Goal: Communication & Community: Connect with others

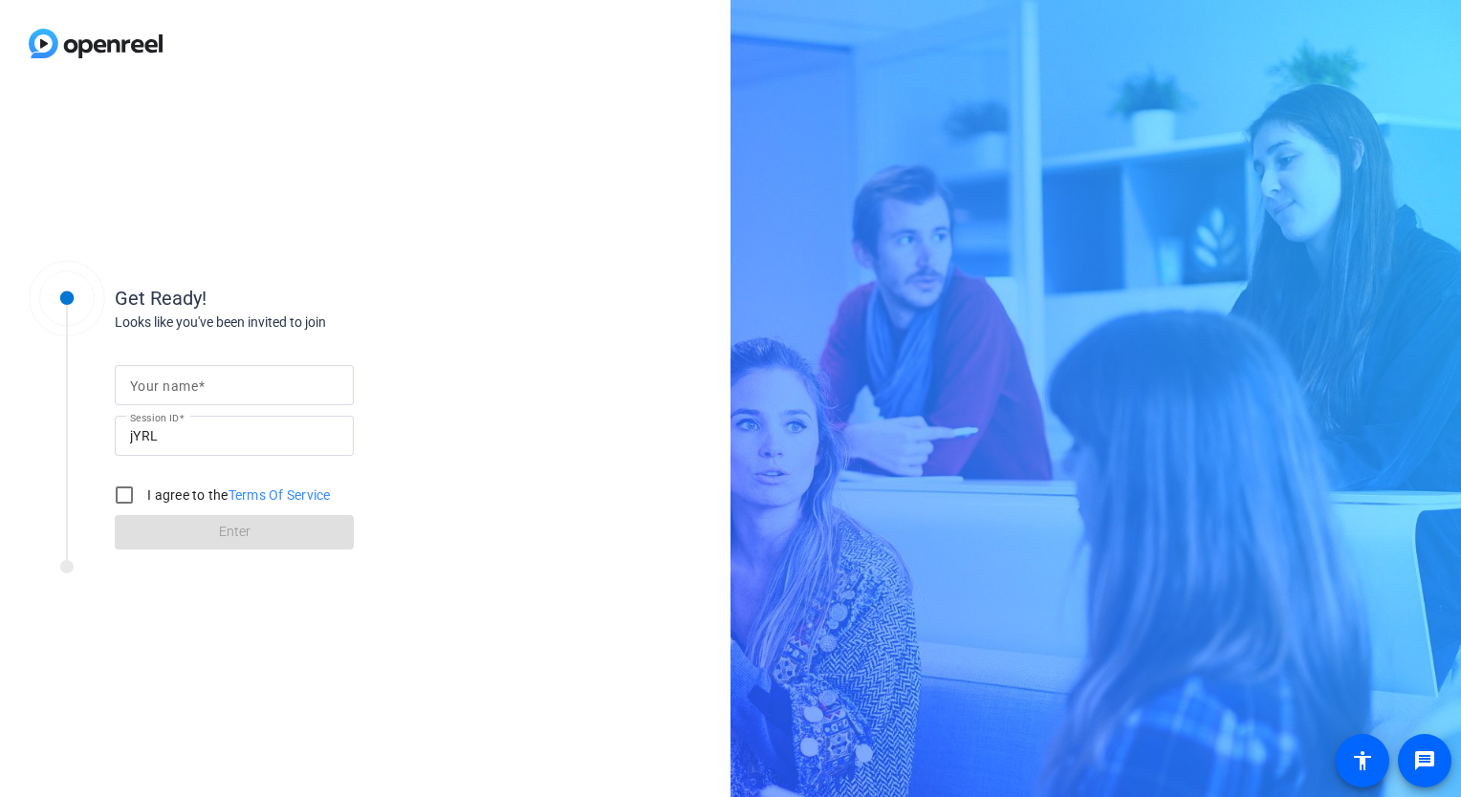
click at [163, 380] on mat-label "Your name" at bounding box center [164, 386] width 68 height 15
click at [163, 380] on input "Your name" at bounding box center [234, 385] width 208 height 23
type input "[PERSON_NAME]"
click at [127, 502] on input "I agree to the Terms Of Service" at bounding box center [124, 495] width 38 height 38
checkbox input "true"
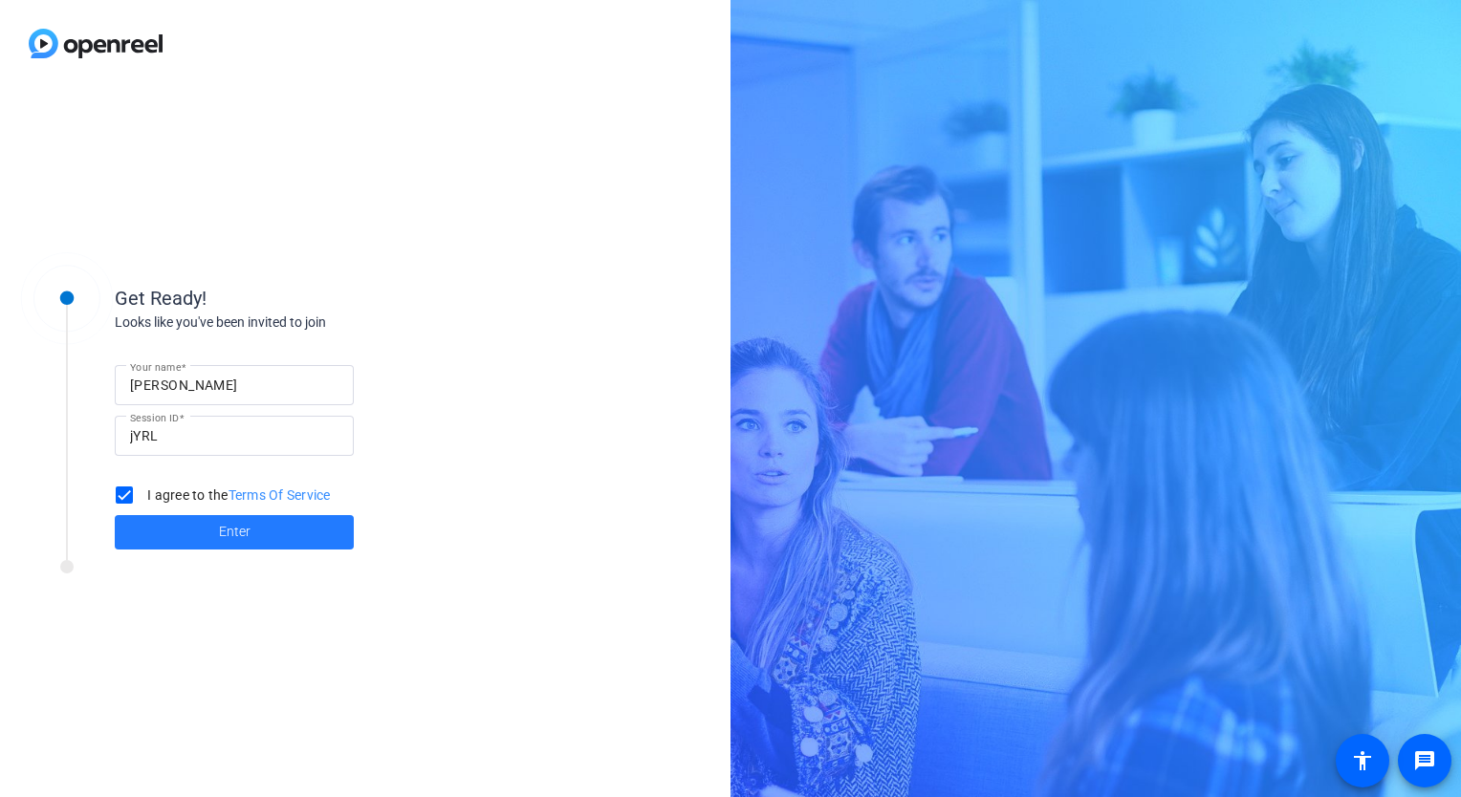
click at [164, 527] on span at bounding box center [234, 533] width 239 height 46
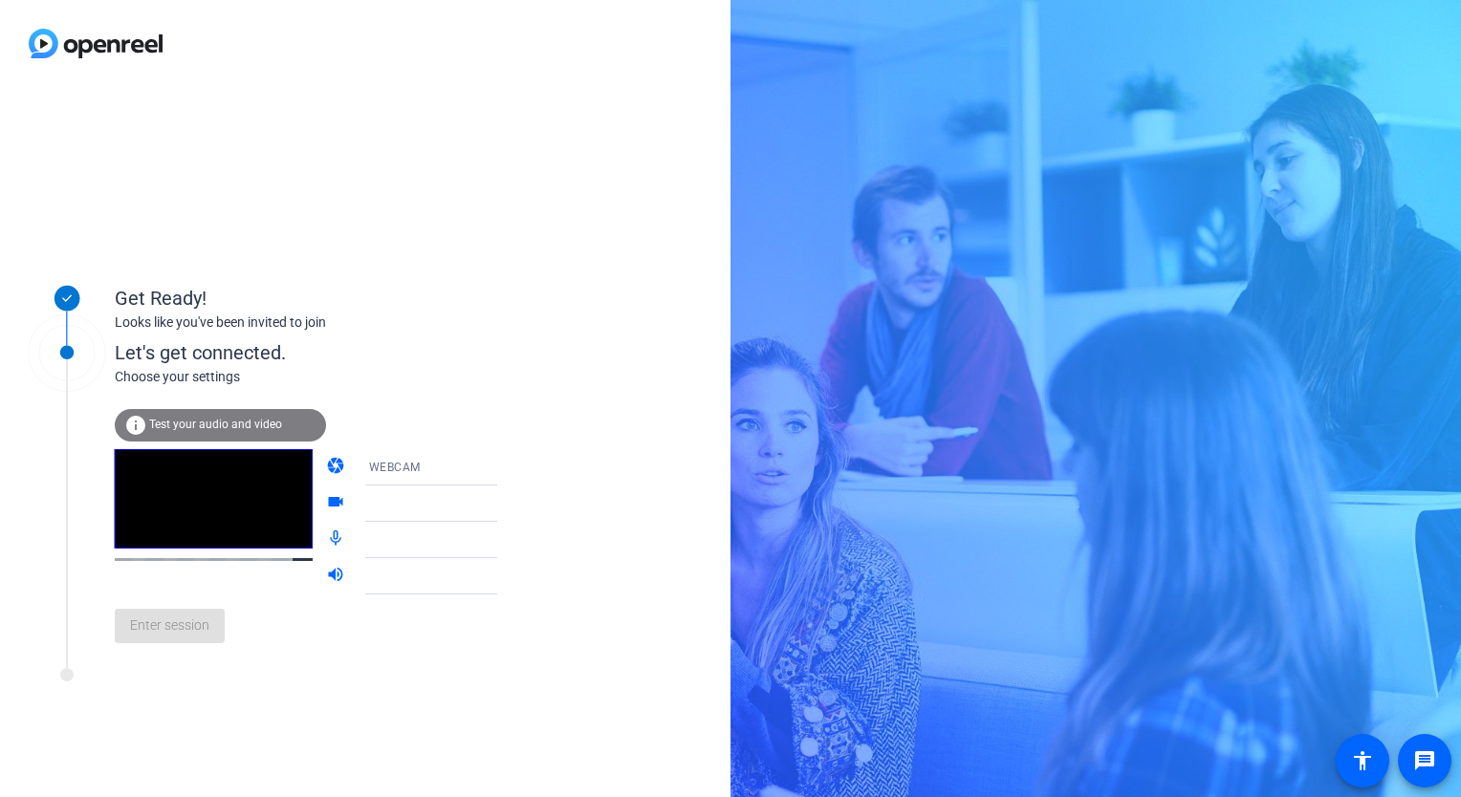
click at [192, 419] on span "Test your audio and video" at bounding box center [215, 424] width 133 height 13
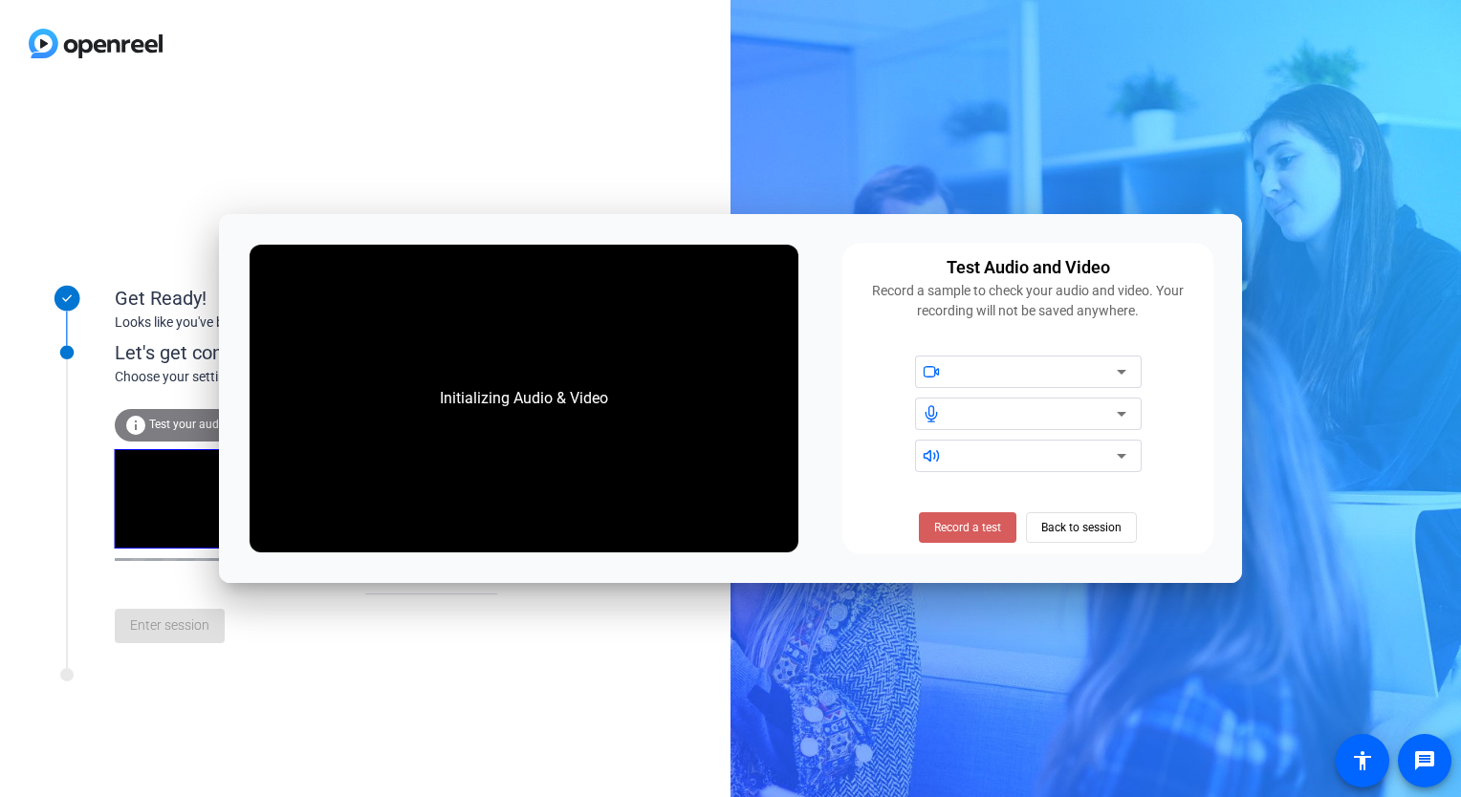
click at [958, 533] on span "Record a test" at bounding box center [967, 527] width 67 height 17
click at [1058, 374] on div at bounding box center [1035, 371] width 163 height 23
click at [975, 519] on span "Stop Testing (6s)" at bounding box center [968, 527] width 87 height 17
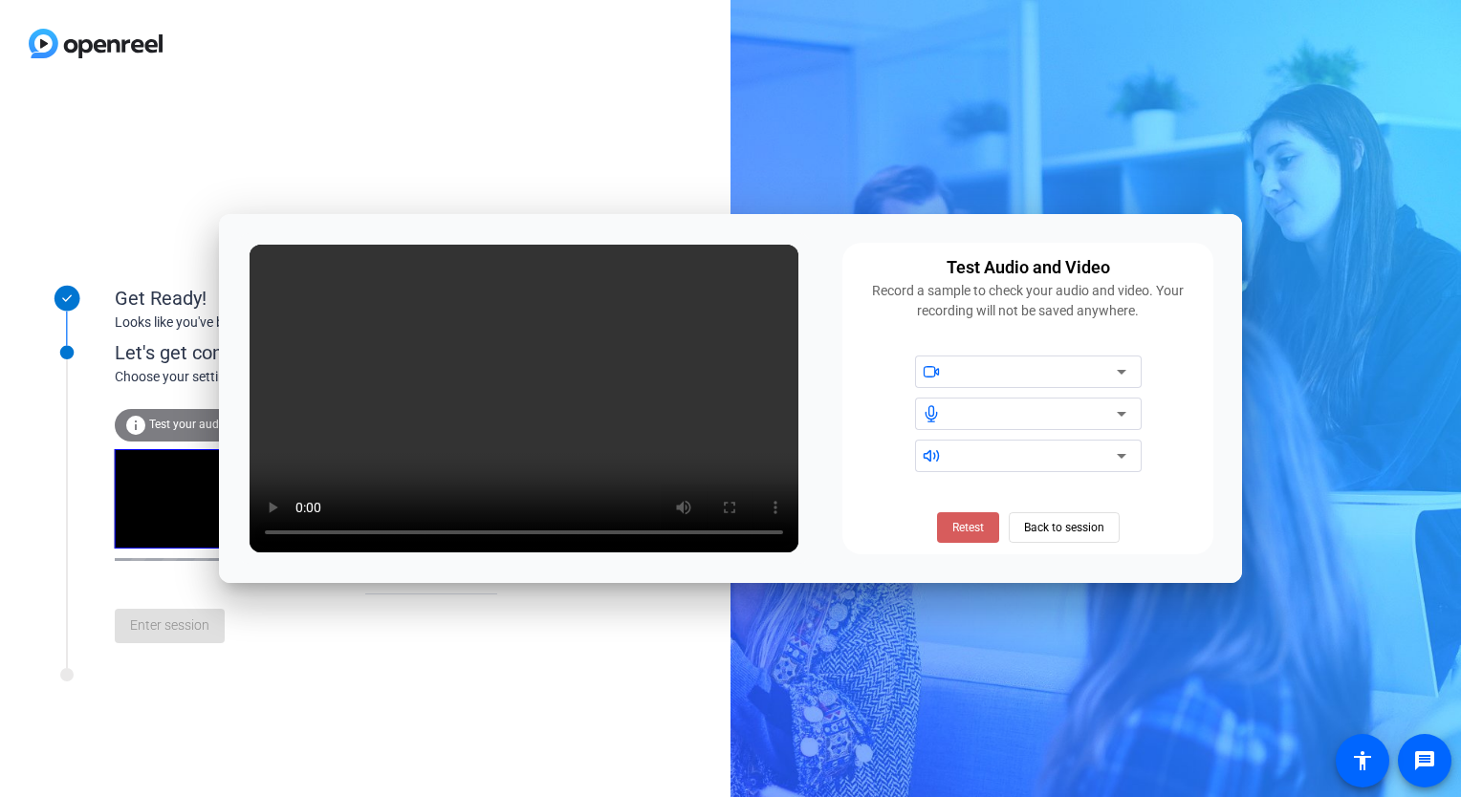
click at [973, 530] on span "Retest" at bounding box center [968, 527] width 32 height 17
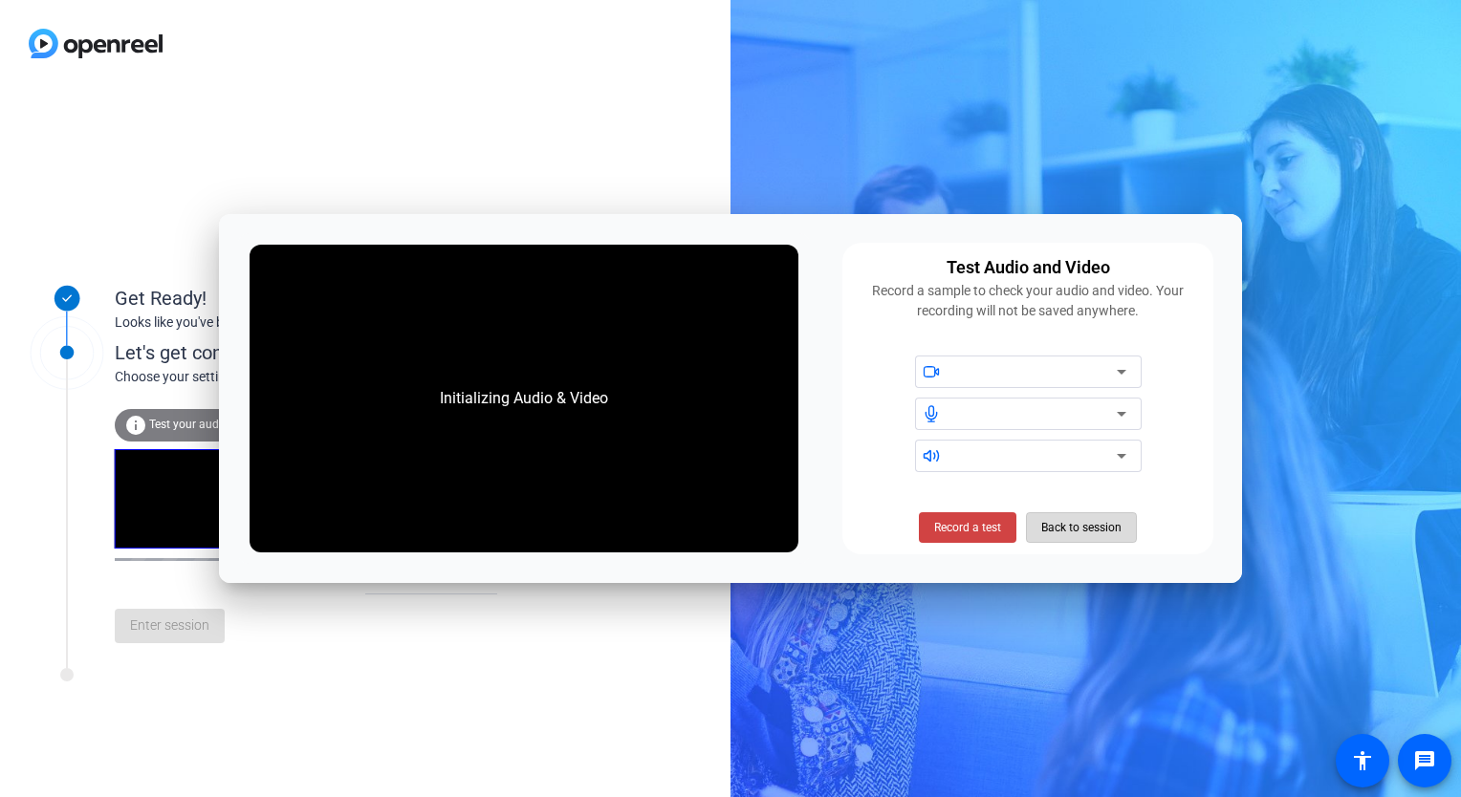
click at [1044, 532] on span "Back to session" at bounding box center [1081, 528] width 80 height 36
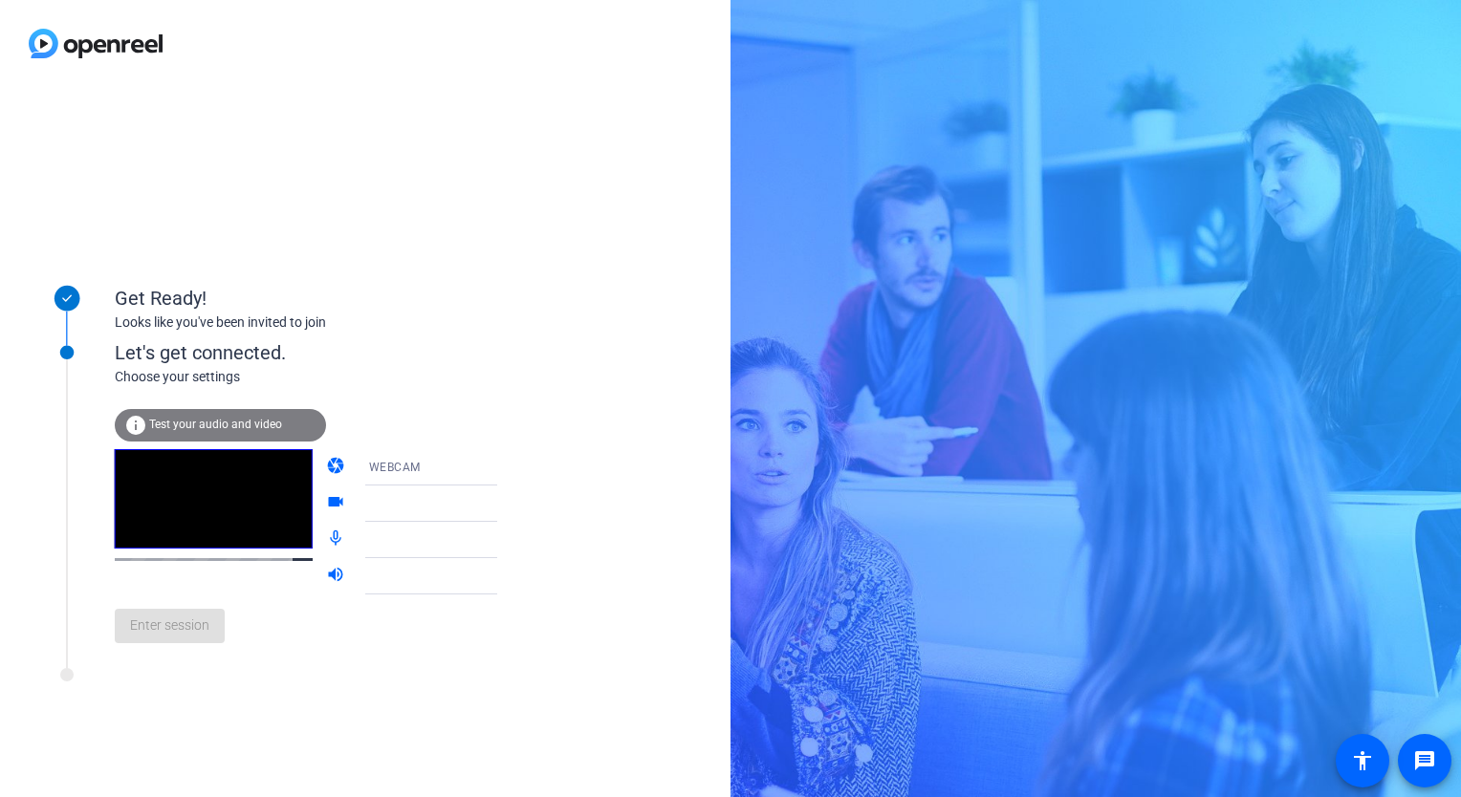
click at [402, 509] on div at bounding box center [440, 503] width 143 height 23
click at [511, 503] on icon at bounding box center [516, 504] width 10 height 5
click at [505, 465] on icon at bounding box center [516, 467] width 23 height 23
click at [482, 465] on div at bounding box center [730, 398] width 1461 height 797
click at [505, 465] on icon at bounding box center [516, 467] width 23 height 23
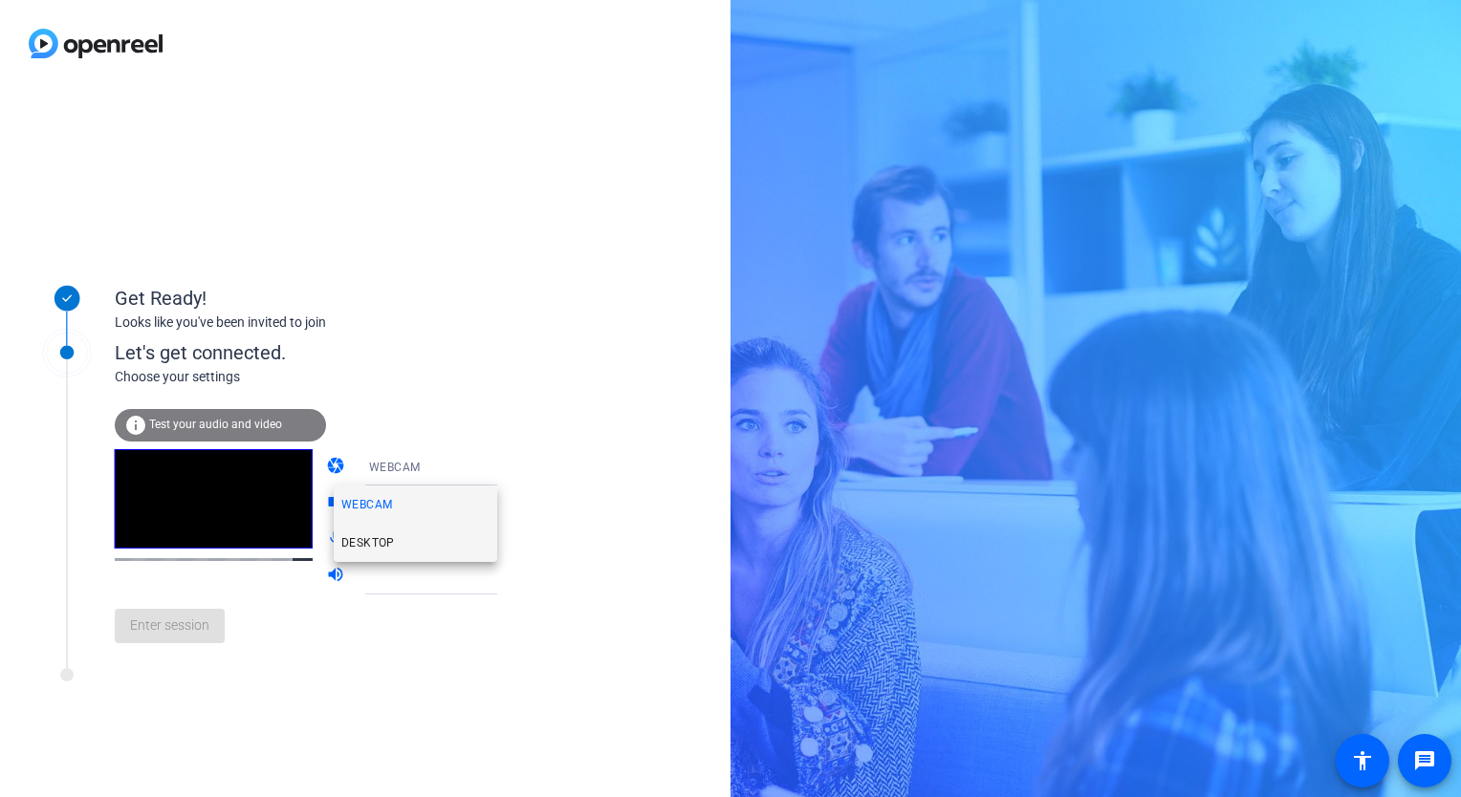
click at [394, 541] on mat-option "DESKTOP" at bounding box center [415, 543] width 163 height 38
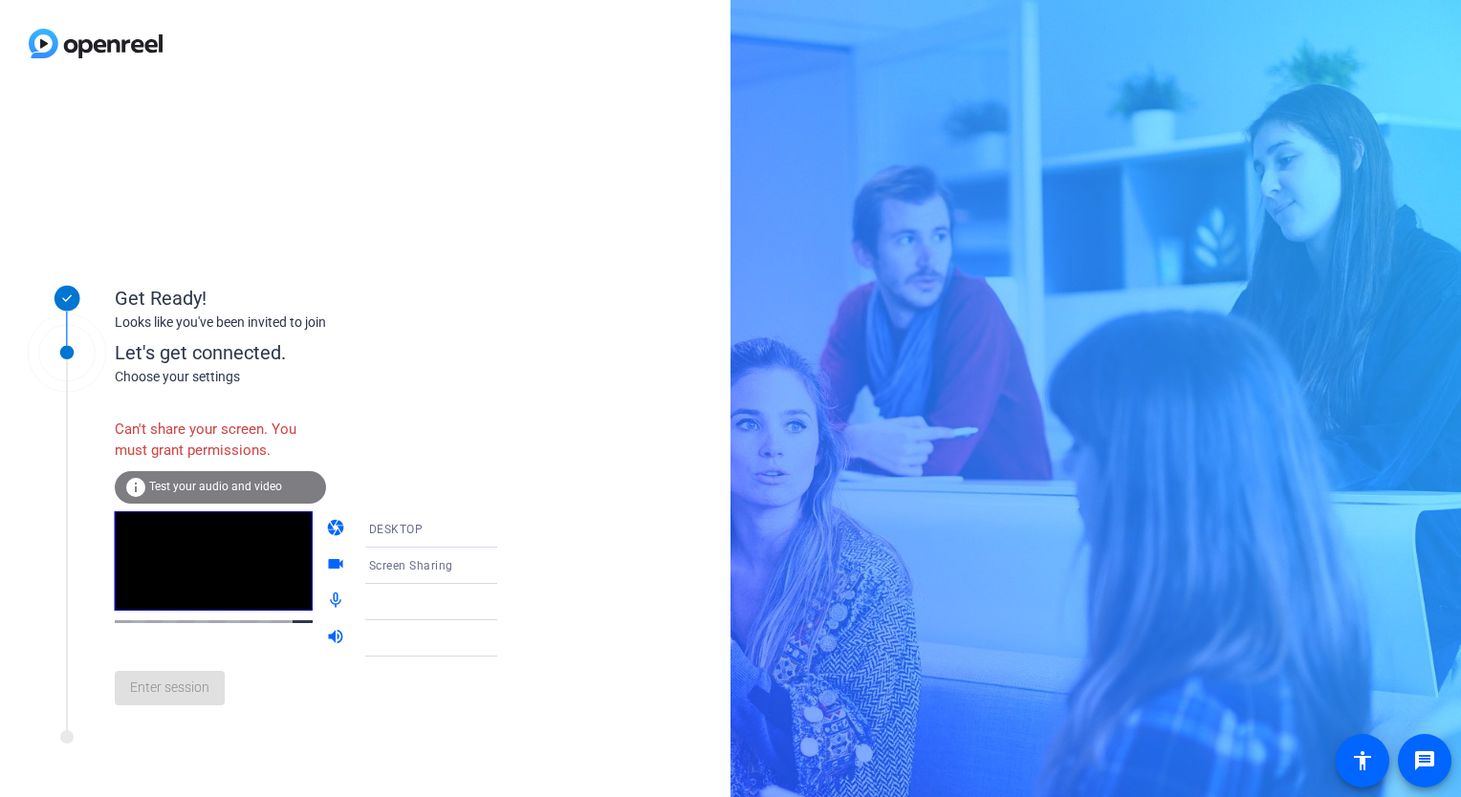
click at [412, 552] on div "Screen Sharing" at bounding box center [445, 566] width 153 height 36
click at [432, 514] on div at bounding box center [730, 398] width 1461 height 797
click at [505, 526] on icon at bounding box center [516, 529] width 23 height 23
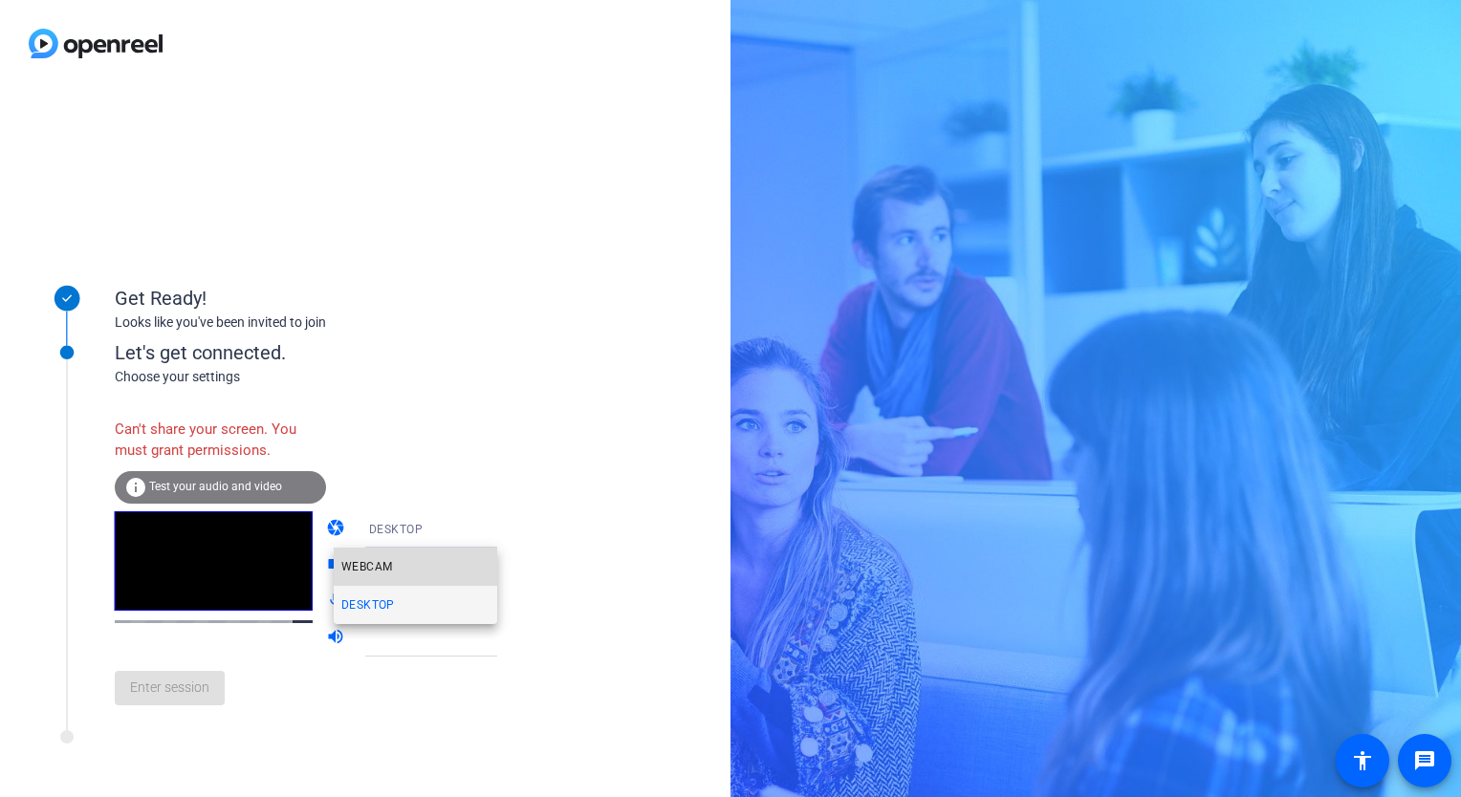
click at [458, 560] on mat-option "WEBCAM" at bounding box center [415, 567] width 163 height 38
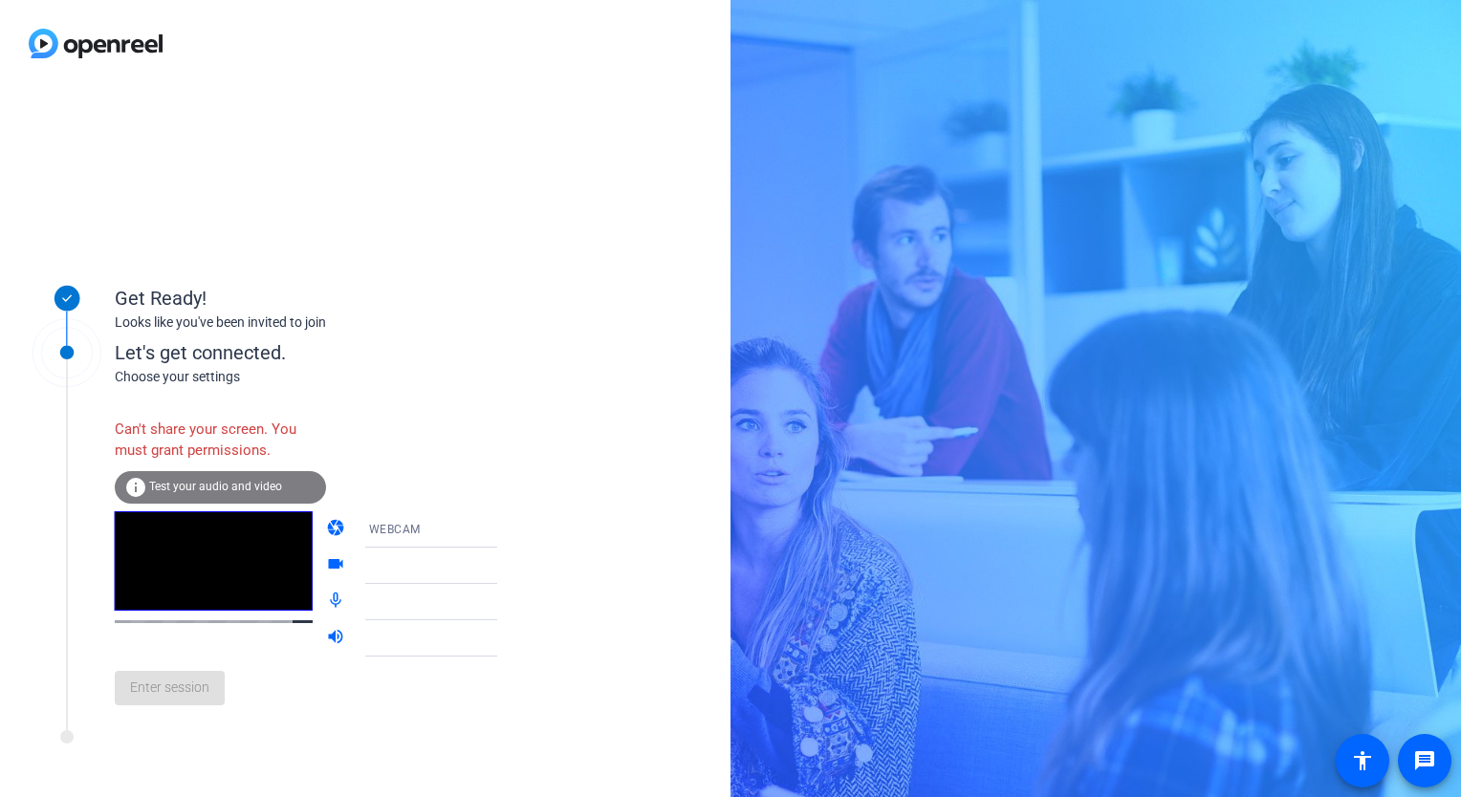
click at [505, 561] on icon at bounding box center [516, 566] width 23 height 23
click at [229, 488] on span "Test your audio and video" at bounding box center [215, 486] width 133 height 13
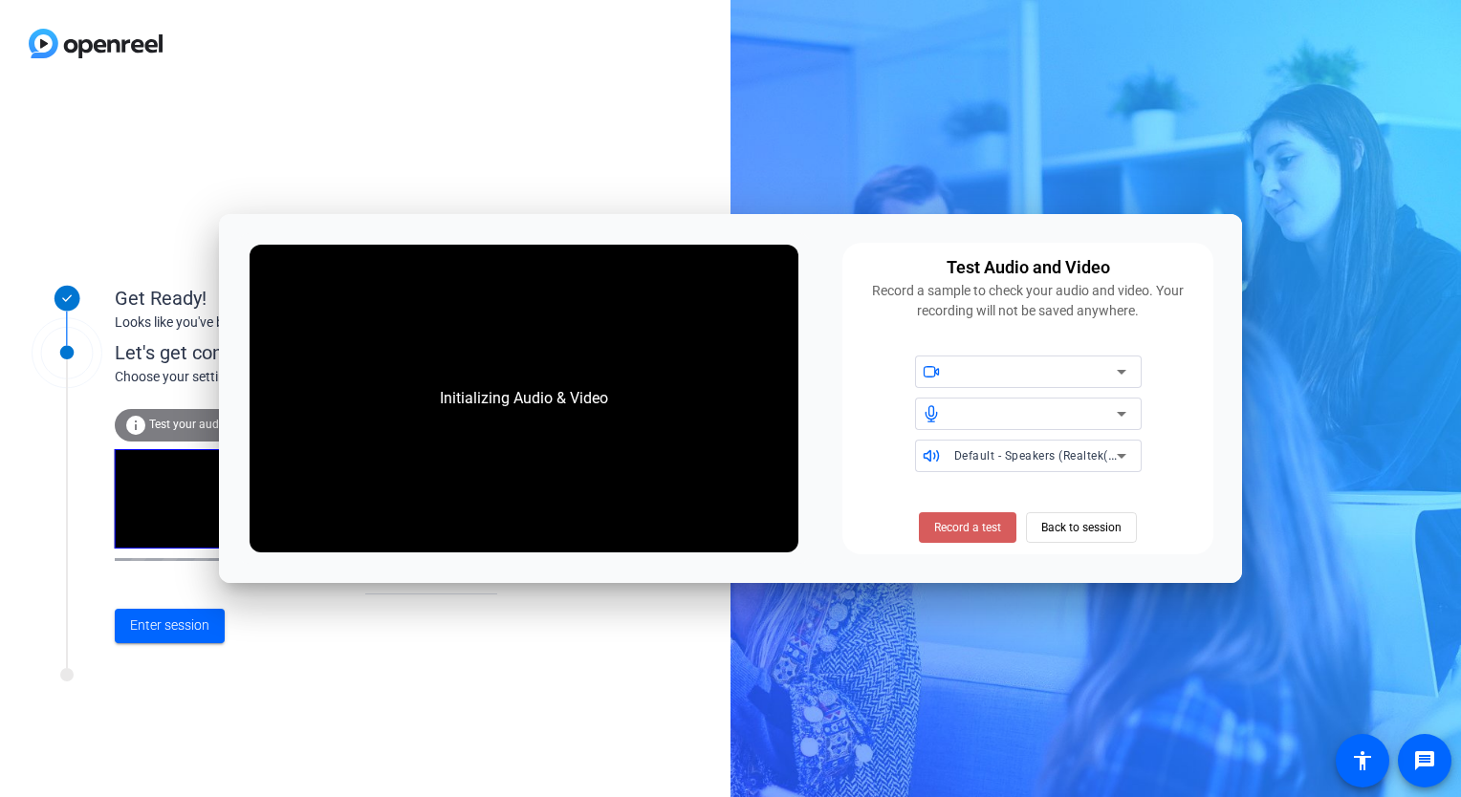
click at [947, 526] on span "Record a test" at bounding box center [967, 527] width 67 height 17
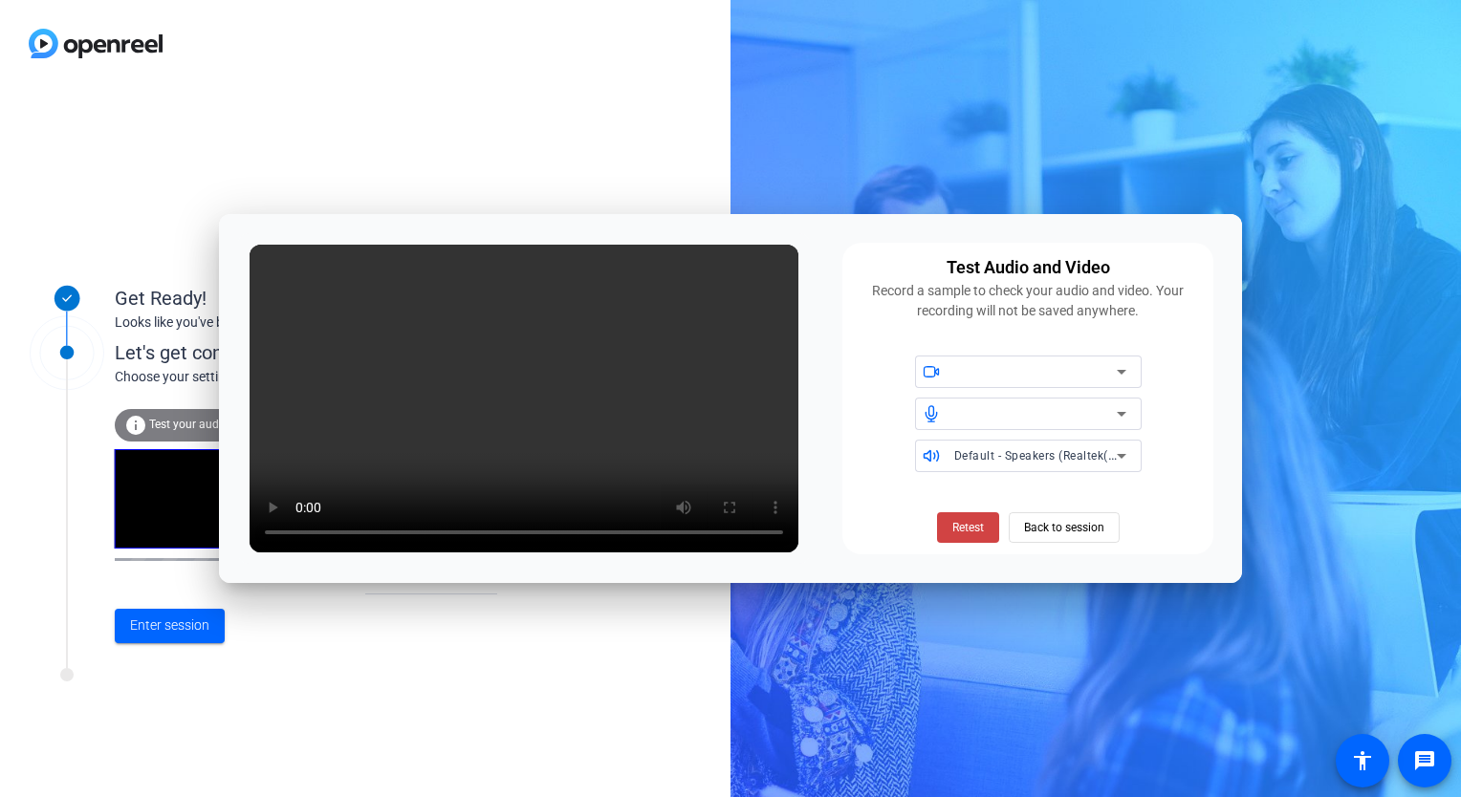
click at [947, 526] on span at bounding box center [968, 528] width 62 height 46
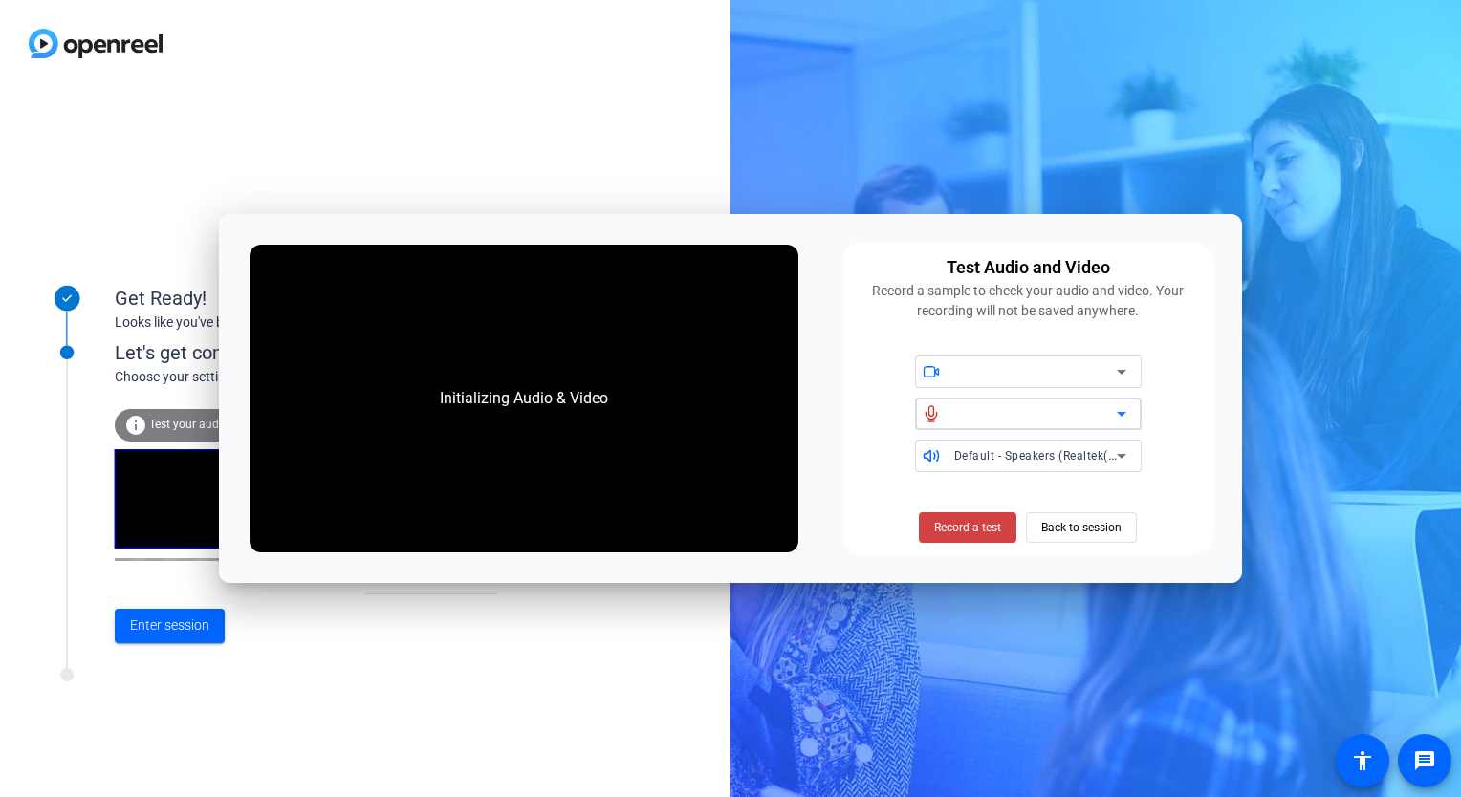
click at [1121, 404] on icon at bounding box center [1121, 414] width 23 height 23
click at [1119, 370] on icon at bounding box center [1122, 372] width 10 height 5
click at [1051, 530] on span "Back to session" at bounding box center [1081, 528] width 80 height 36
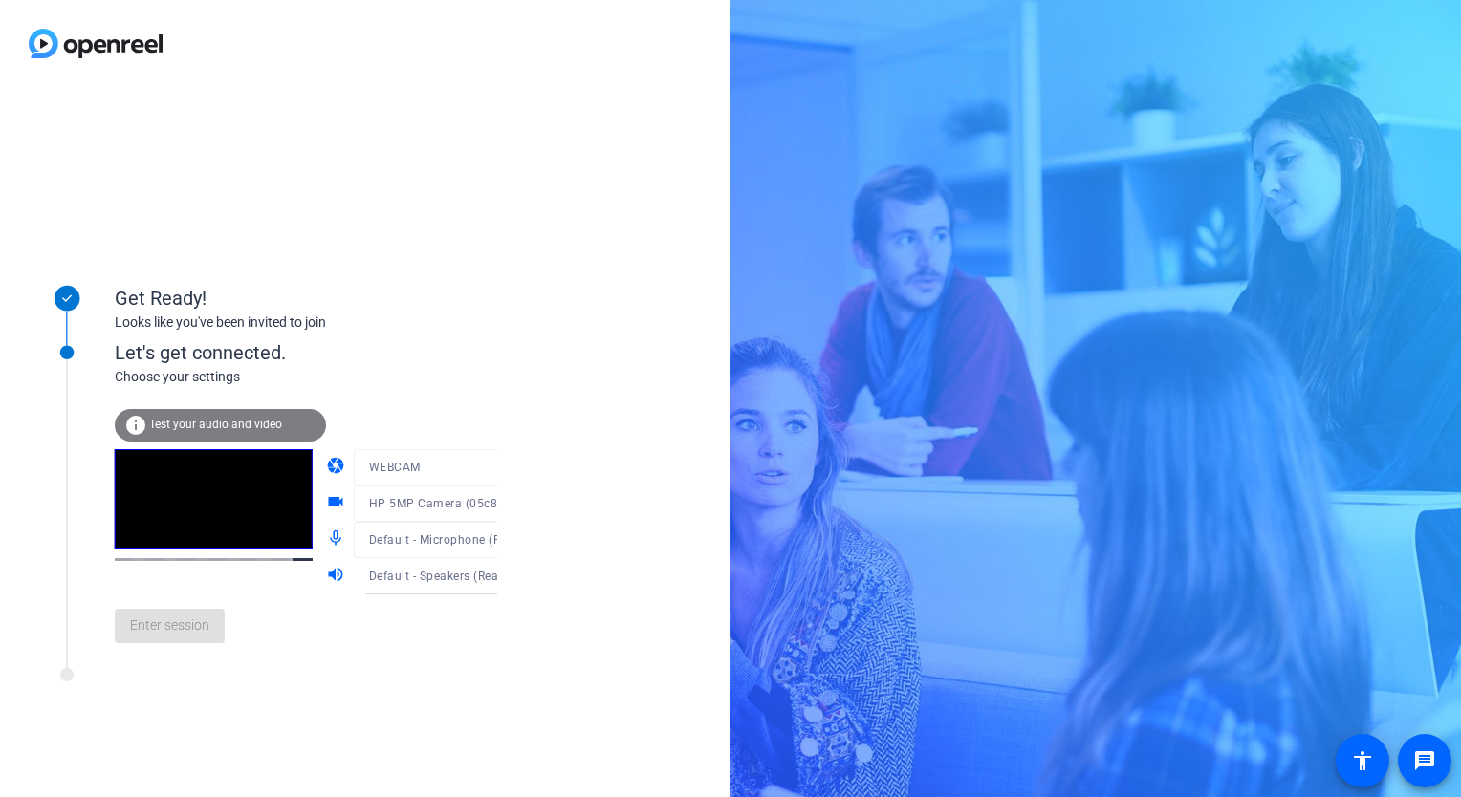
click at [180, 634] on div "Enter session" at bounding box center [326, 626] width 422 height 63
click at [226, 424] on span "Test your audio and video" at bounding box center [215, 424] width 133 height 13
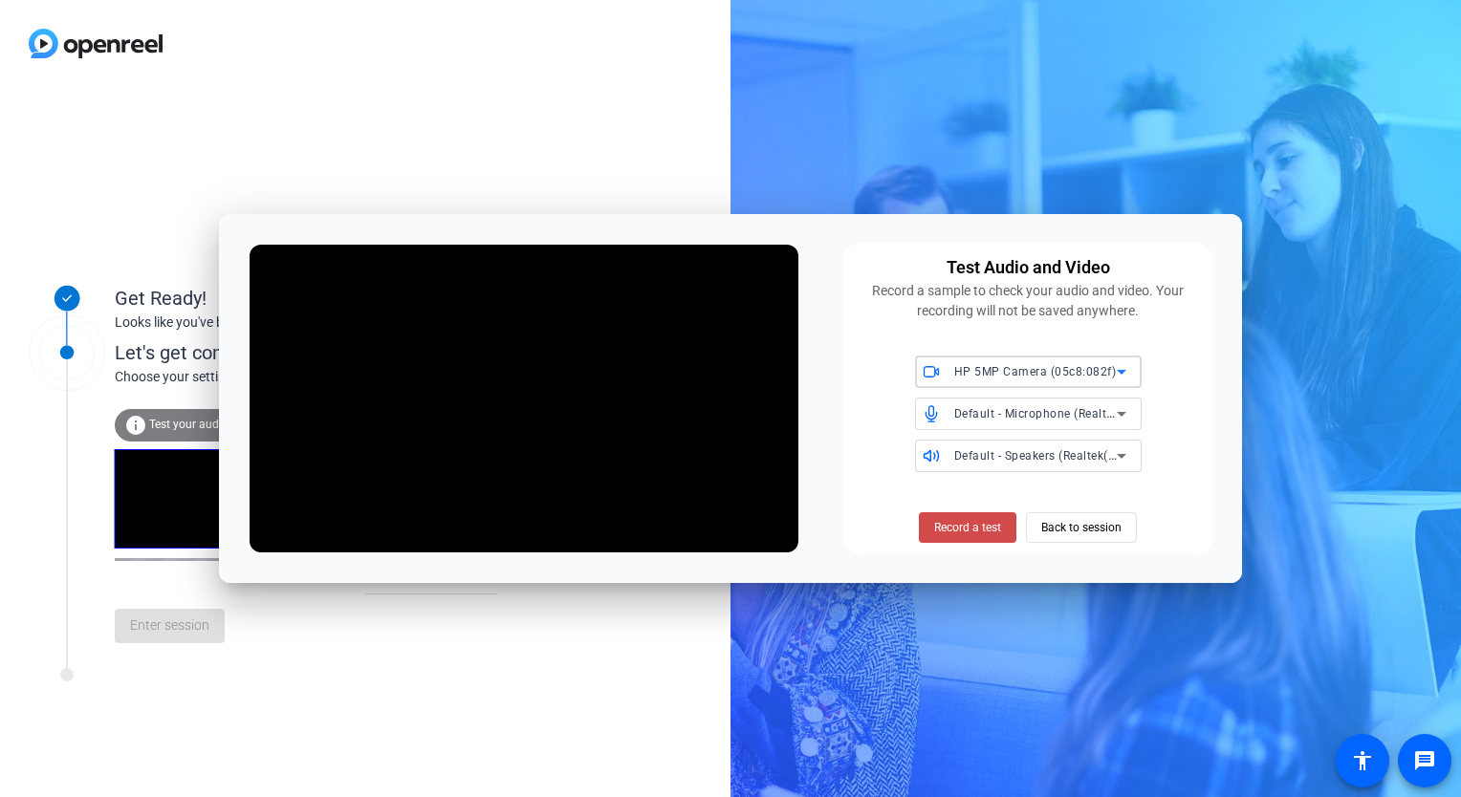
click at [954, 540] on span at bounding box center [968, 528] width 98 height 46
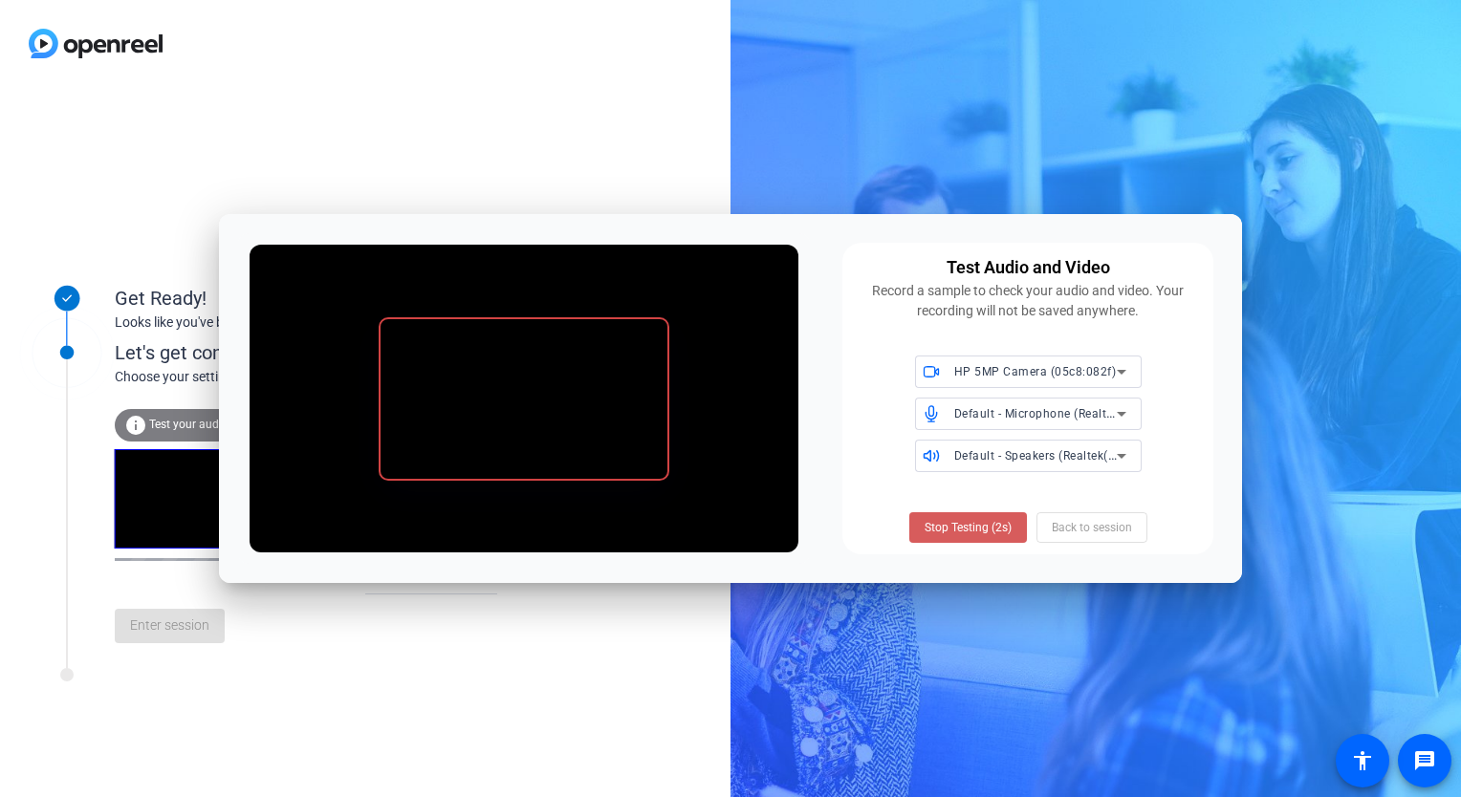
click at [967, 528] on span "Stop Testing (2s)" at bounding box center [968, 527] width 87 height 17
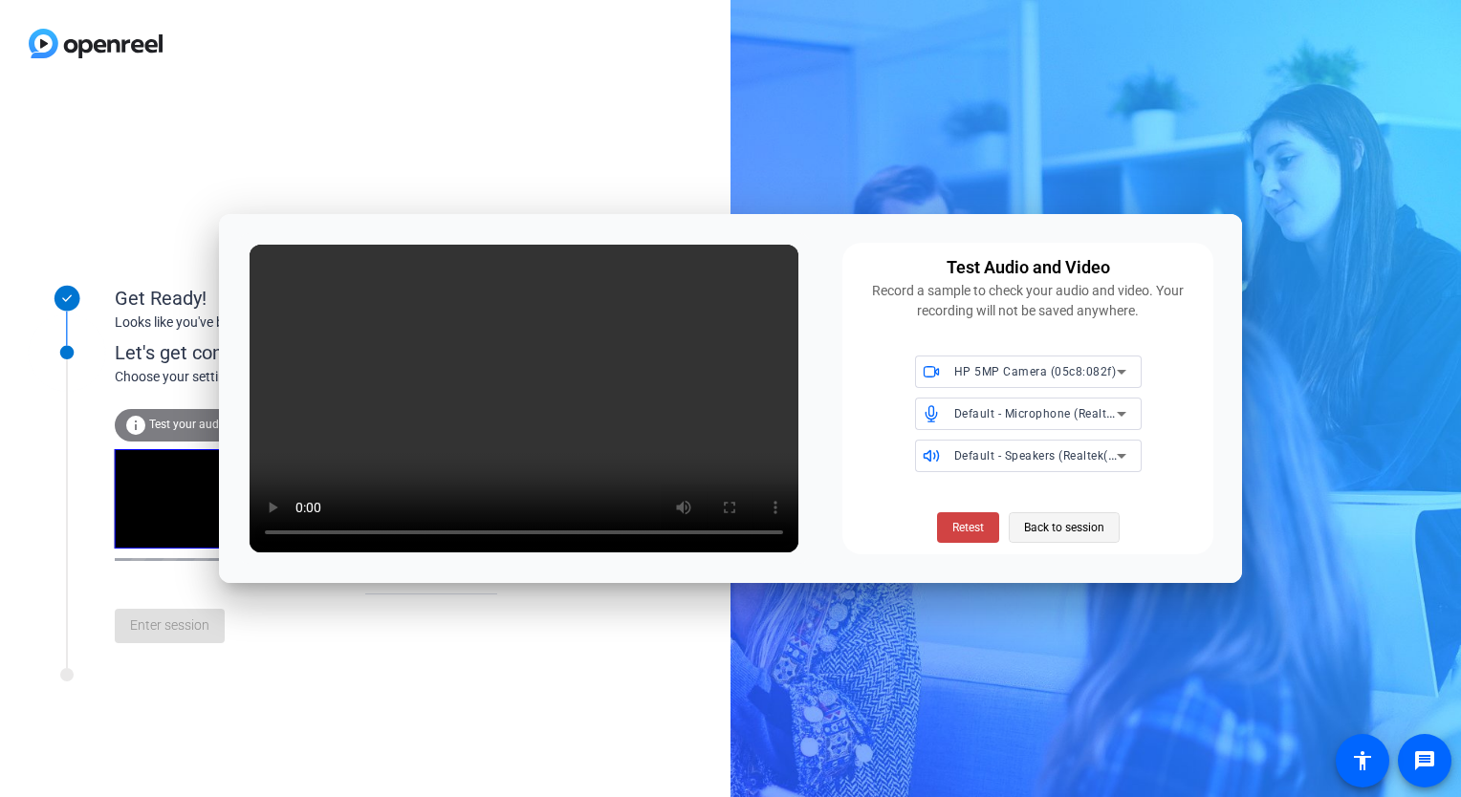
click at [1052, 537] on span "Back to session" at bounding box center [1064, 528] width 80 height 36
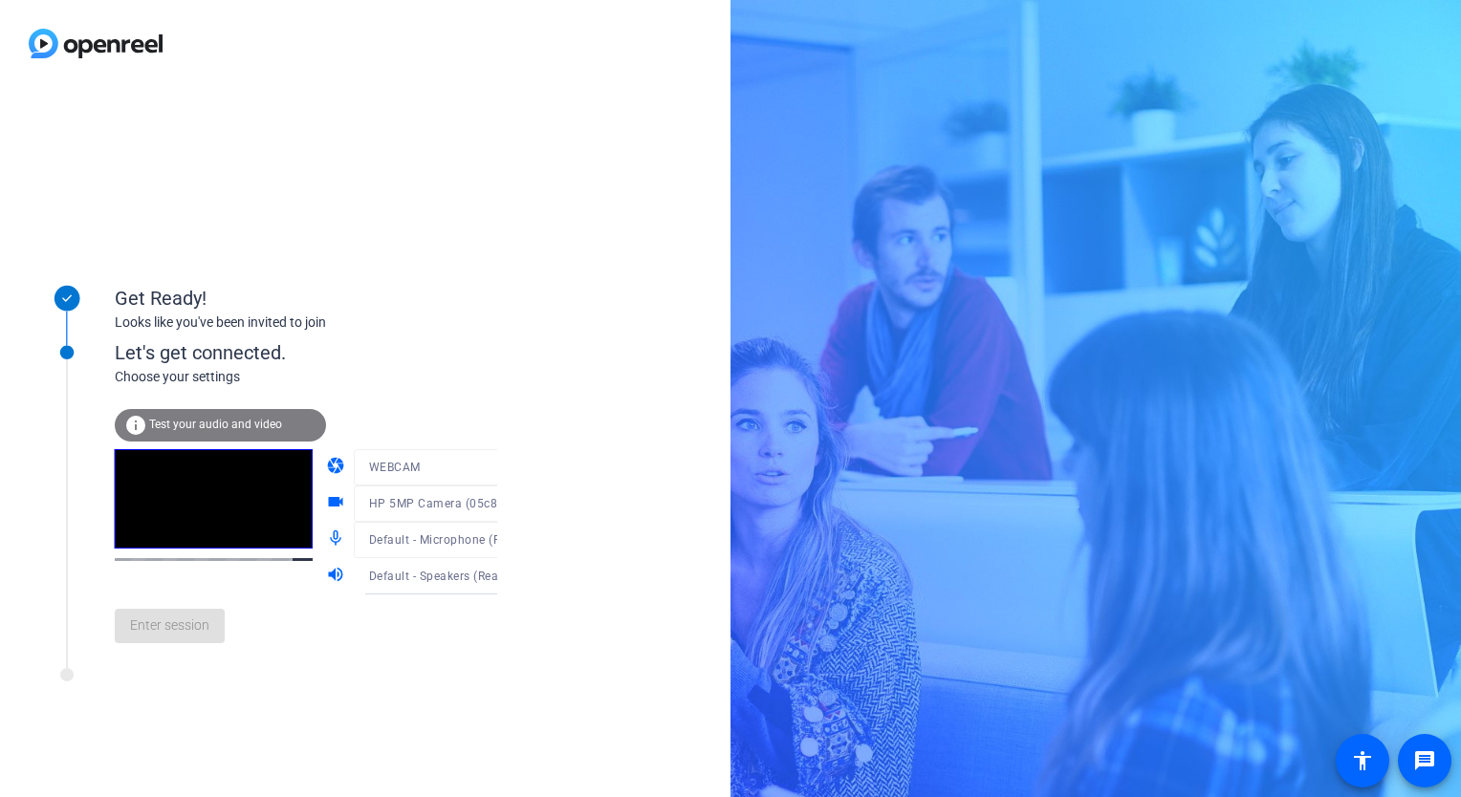
click at [184, 624] on div "Enter session" at bounding box center [326, 626] width 422 height 63
click at [258, 422] on span "Test your audio and video" at bounding box center [215, 424] width 133 height 13
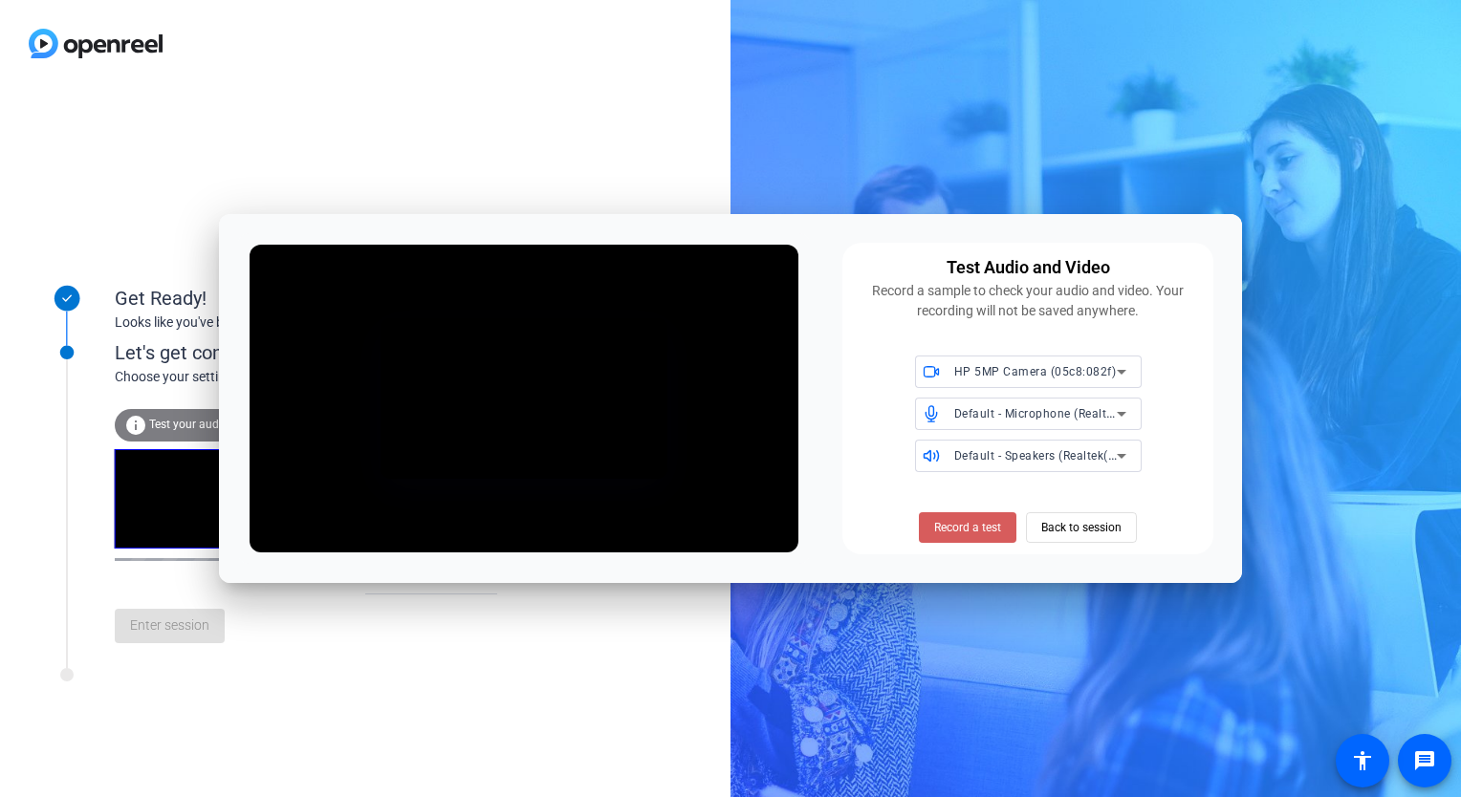
click at [987, 527] on span "Record a test" at bounding box center [967, 527] width 67 height 17
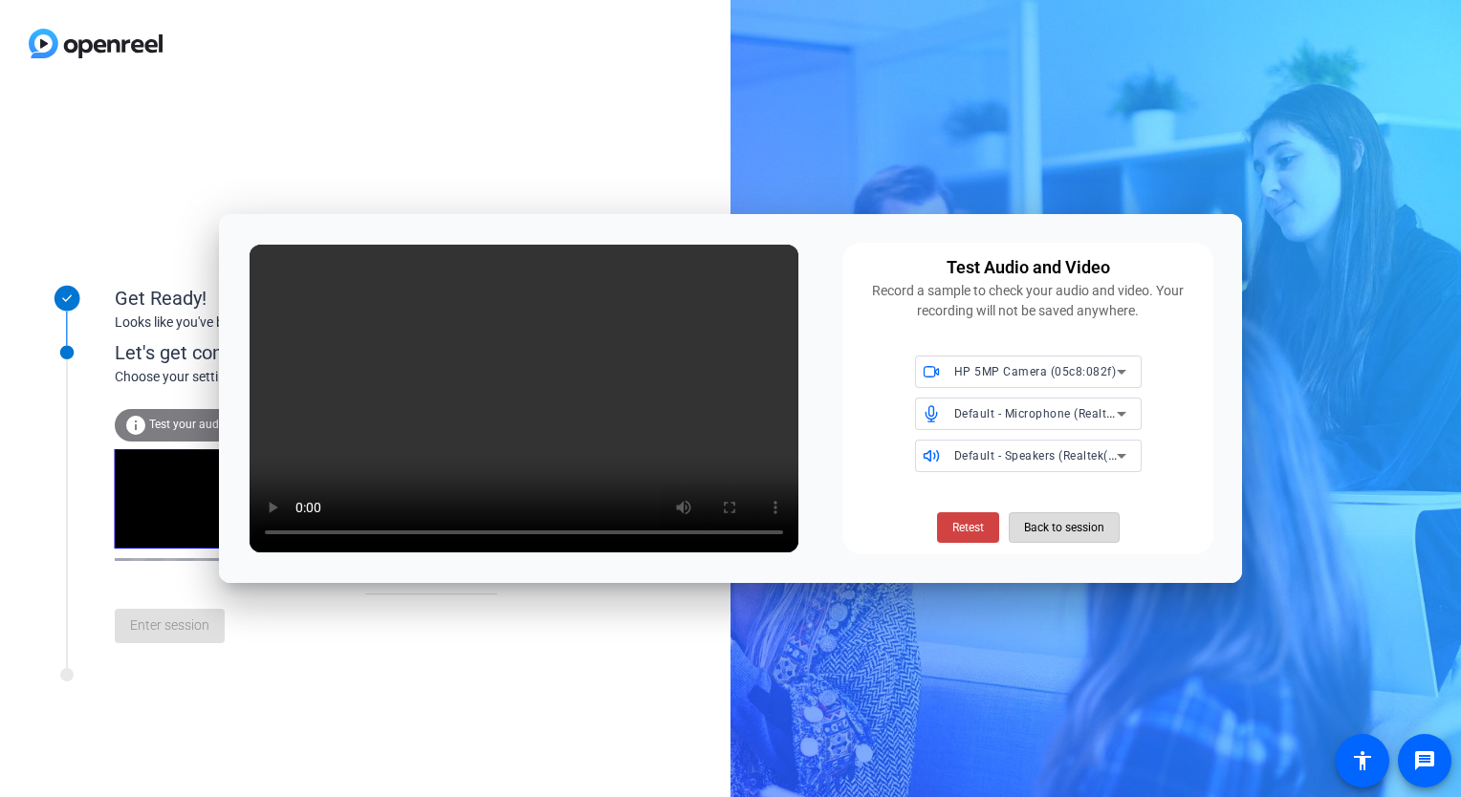
click at [1096, 530] on span "Back to session" at bounding box center [1064, 528] width 80 height 36
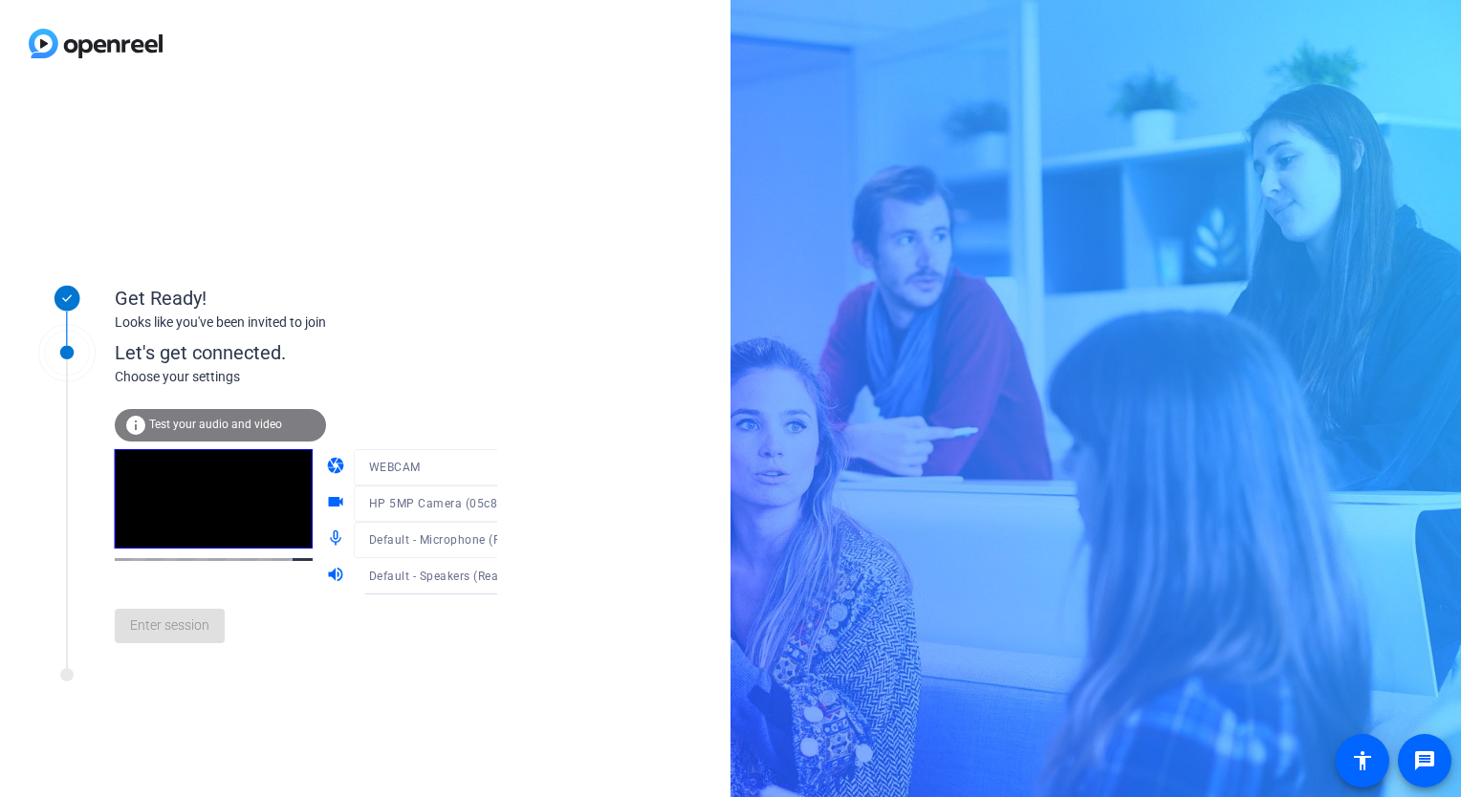
click at [118, 359] on div "Let's get connected." at bounding box center [326, 352] width 422 height 29
click at [60, 342] on div "Get Ready! Looks like you've been invited to join" at bounding box center [258, 298] width 478 height 96
click at [163, 628] on div "Enter session" at bounding box center [326, 626] width 422 height 63
click at [476, 468] on mat-form-field "WEBCAM" at bounding box center [446, 467] width 184 height 36
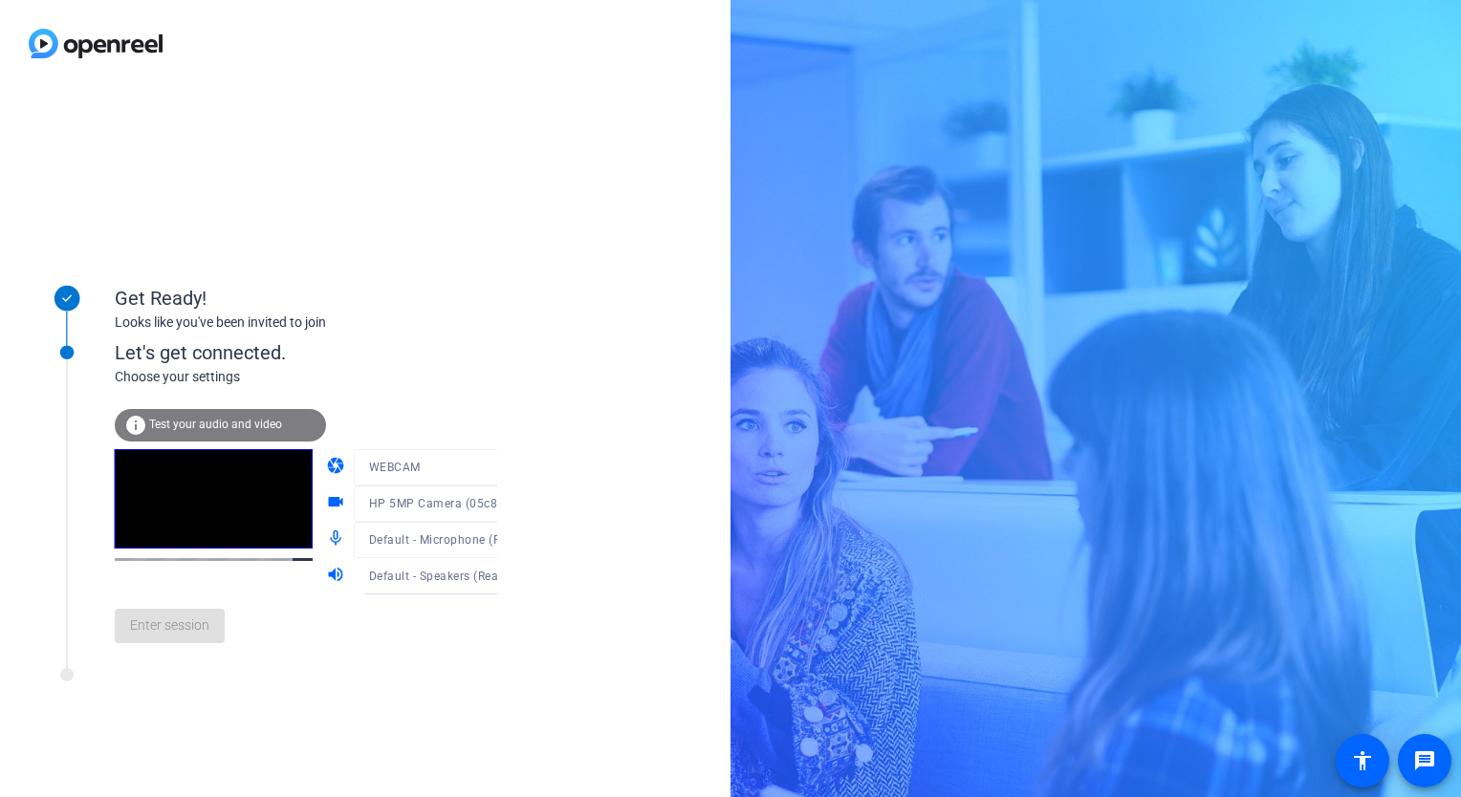
click at [476, 468] on mat-form-field "WEBCAM" at bounding box center [446, 467] width 184 height 36
drag, startPoint x: 476, startPoint y: 468, endPoint x: 477, endPoint y: 504, distance: 36.3
click at [477, 504] on div at bounding box center [446, 496] width 184 height 21
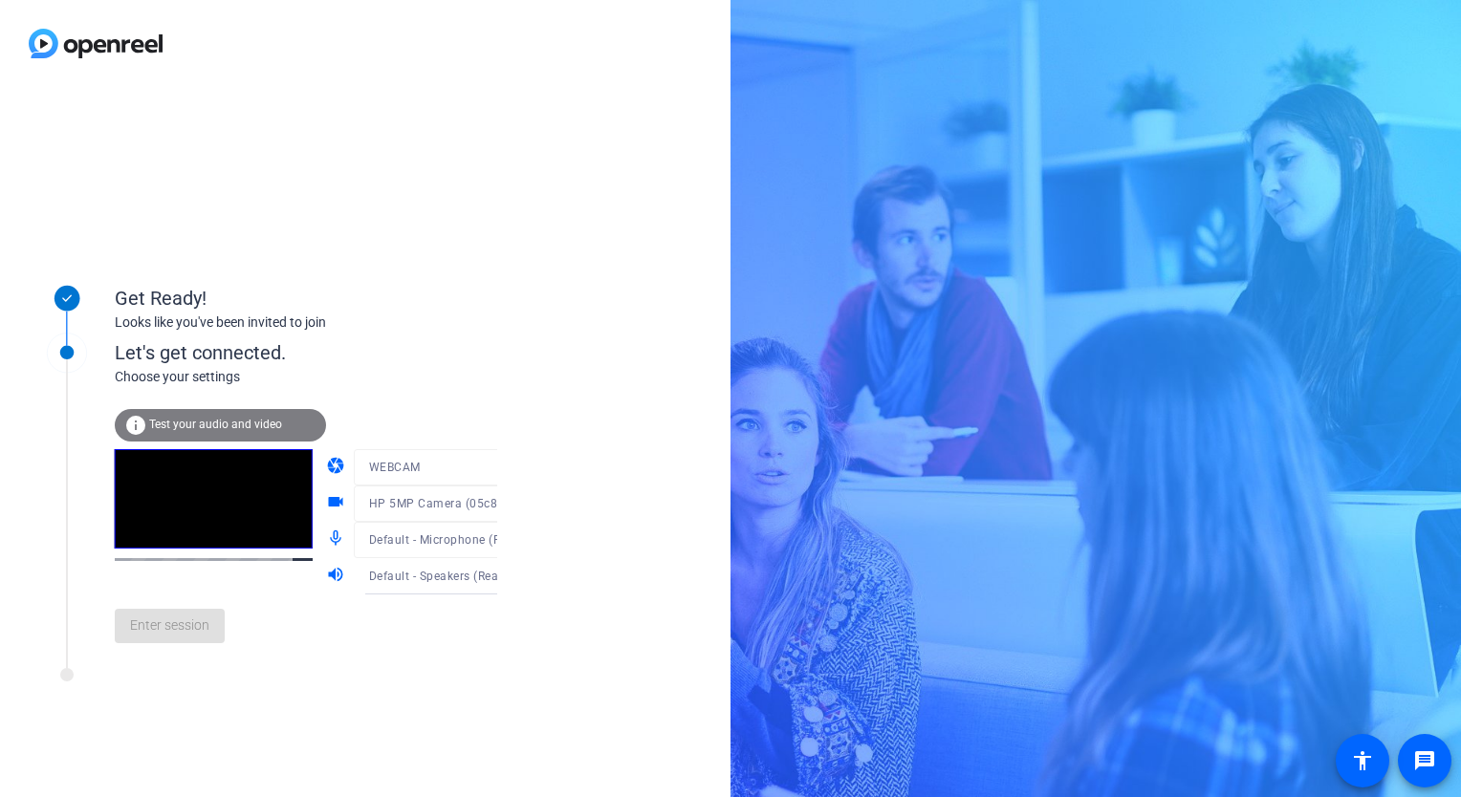
click at [477, 504] on div at bounding box center [446, 496] width 184 height 21
click at [326, 499] on mat-icon "videocam" at bounding box center [337, 503] width 23 height 23
click at [164, 419] on span "Test your audio and video" at bounding box center [215, 424] width 133 height 13
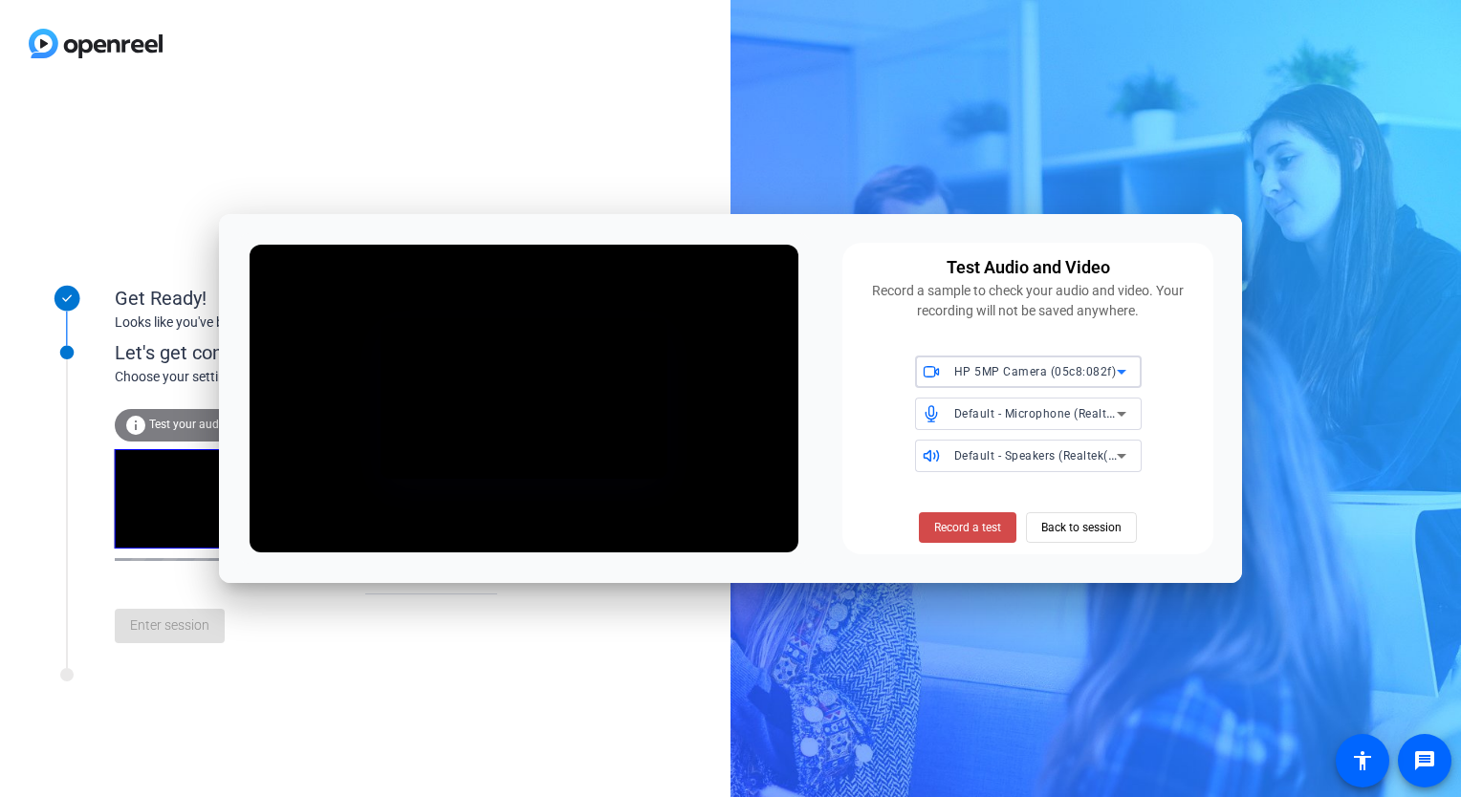
click at [987, 523] on span "Record a test" at bounding box center [967, 527] width 67 height 17
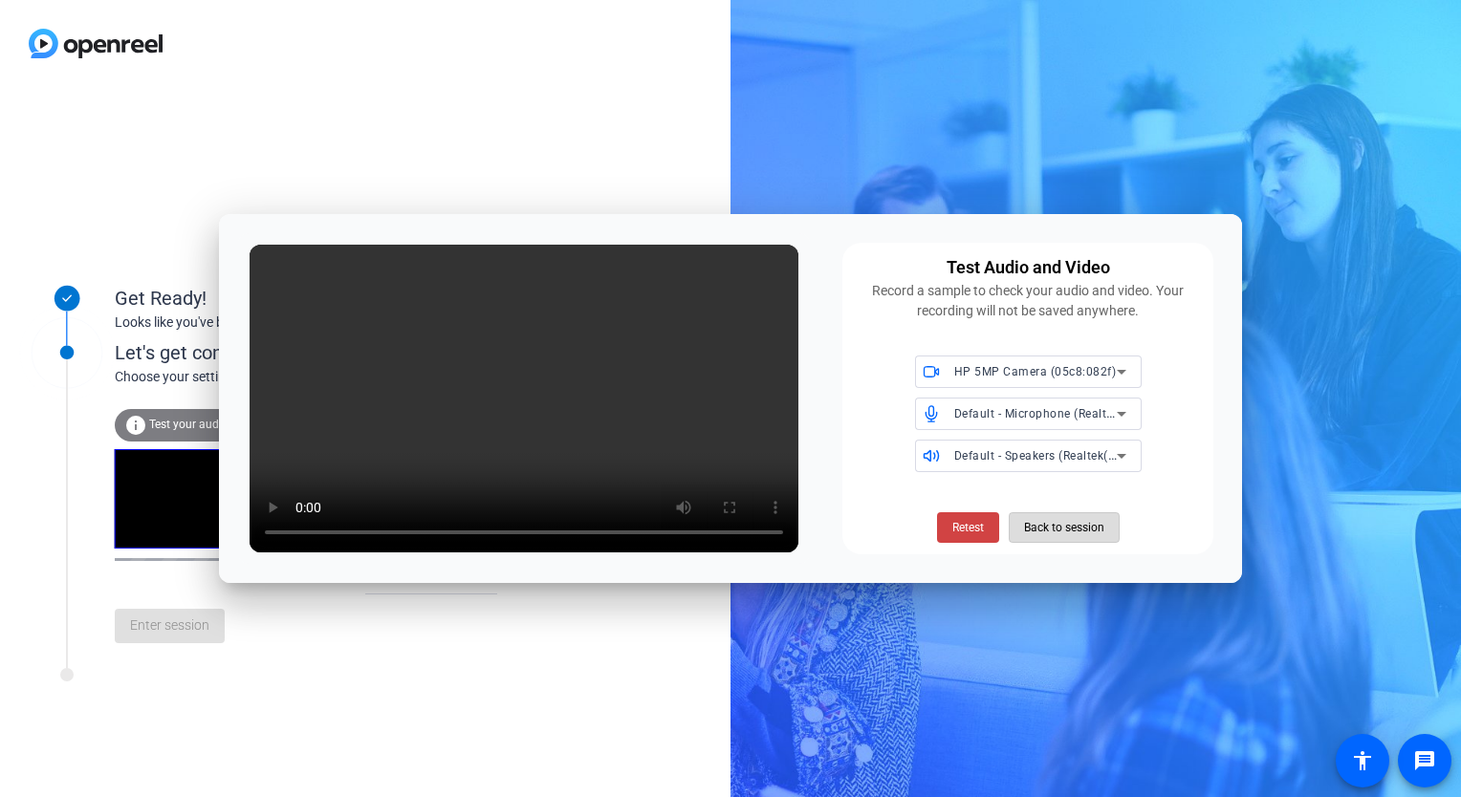
click at [1052, 526] on span "Back to session" at bounding box center [1064, 528] width 80 height 36
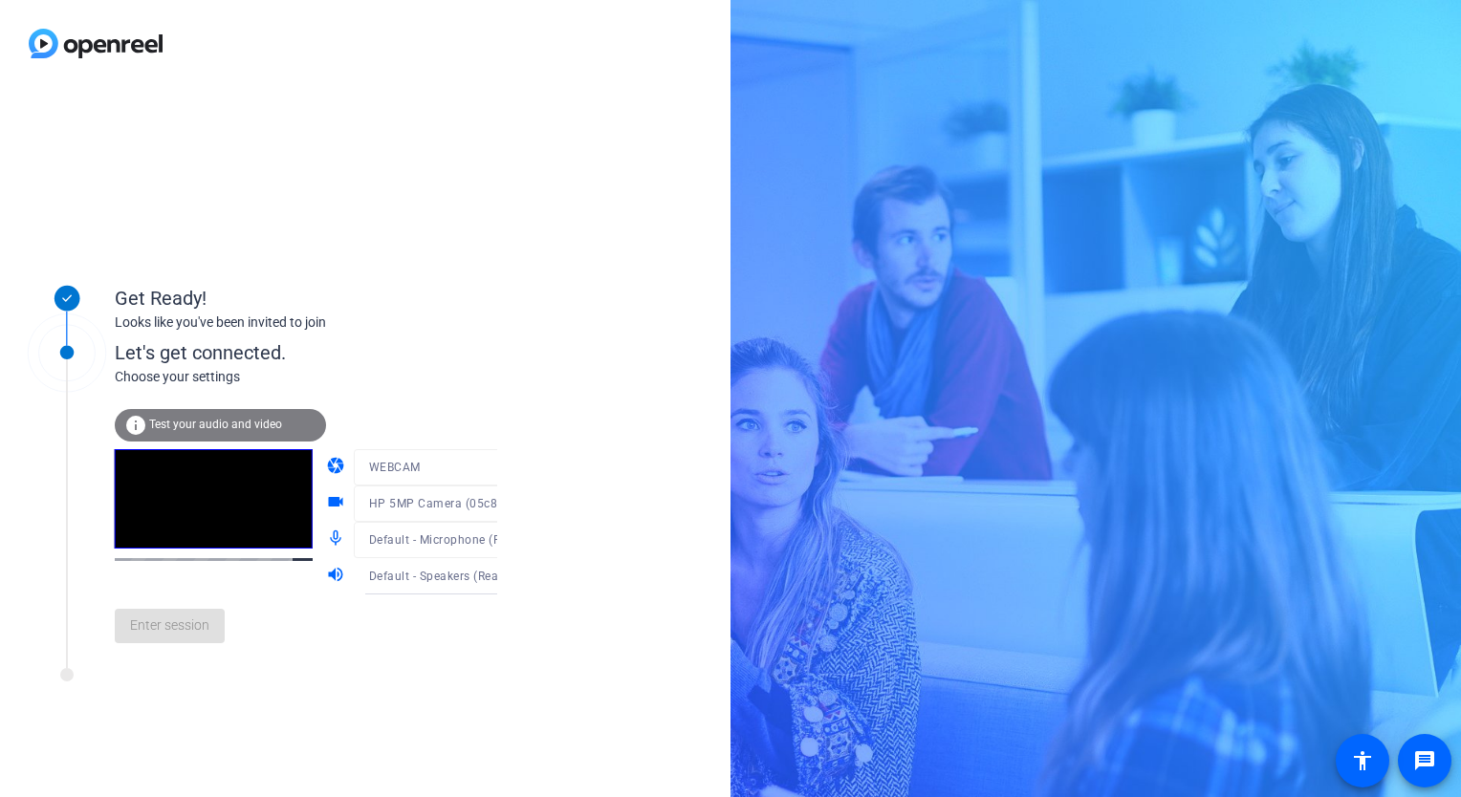
click at [227, 502] on video at bounding box center [214, 498] width 198 height 99
drag, startPoint x: 227, startPoint y: 502, endPoint x: 222, endPoint y: 491, distance: 11.6
click at [223, 499] on video at bounding box center [214, 498] width 198 height 99
click at [185, 619] on div "Enter session" at bounding box center [326, 626] width 422 height 63
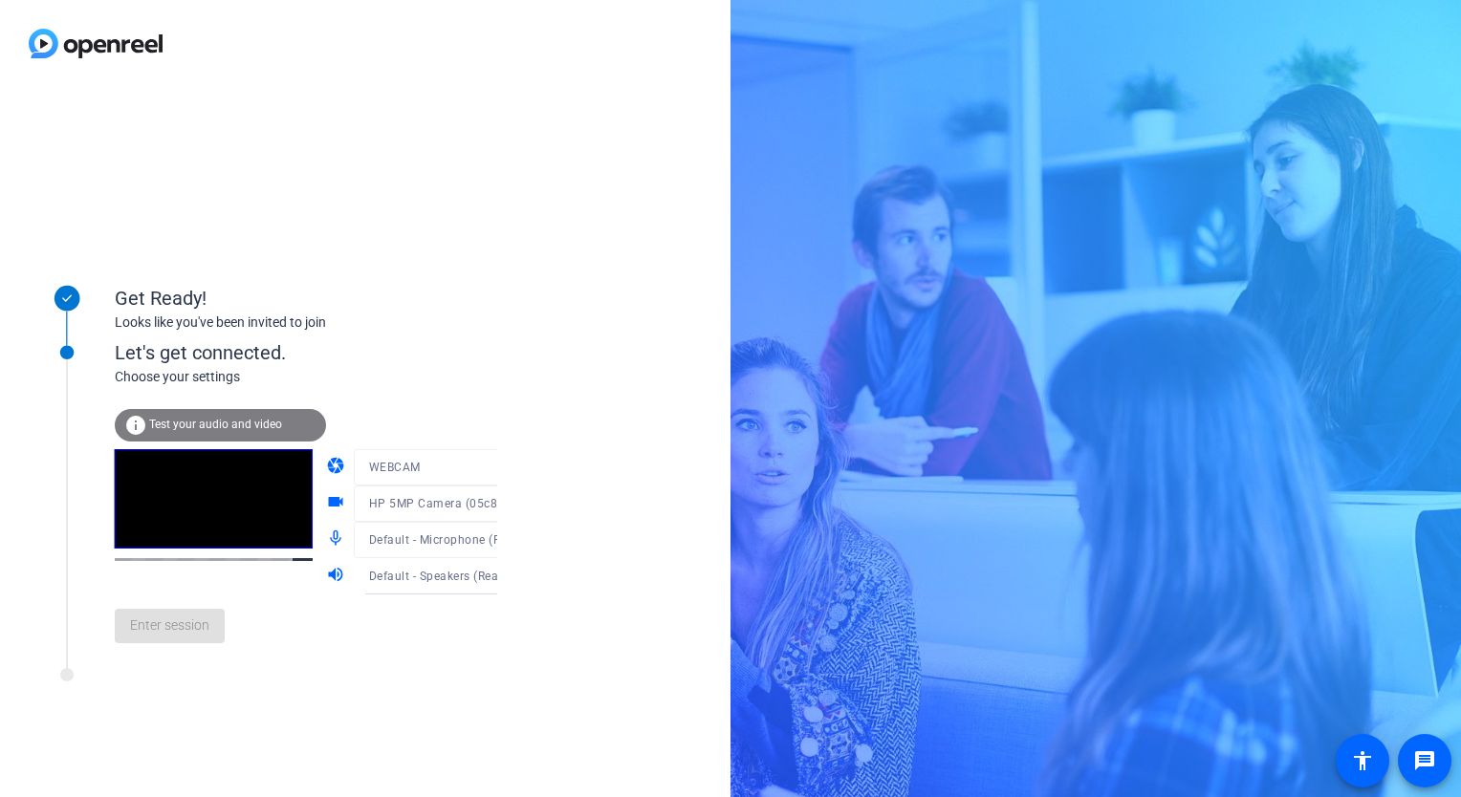
click at [185, 619] on div "Enter session" at bounding box center [326, 626] width 422 height 63
click at [72, 350] on icon at bounding box center [67, 354] width 42 height 42
click at [155, 362] on div "Let's get connected." at bounding box center [326, 352] width 422 height 29
click at [237, 431] on div "info Test your audio and video" at bounding box center [220, 425] width 211 height 33
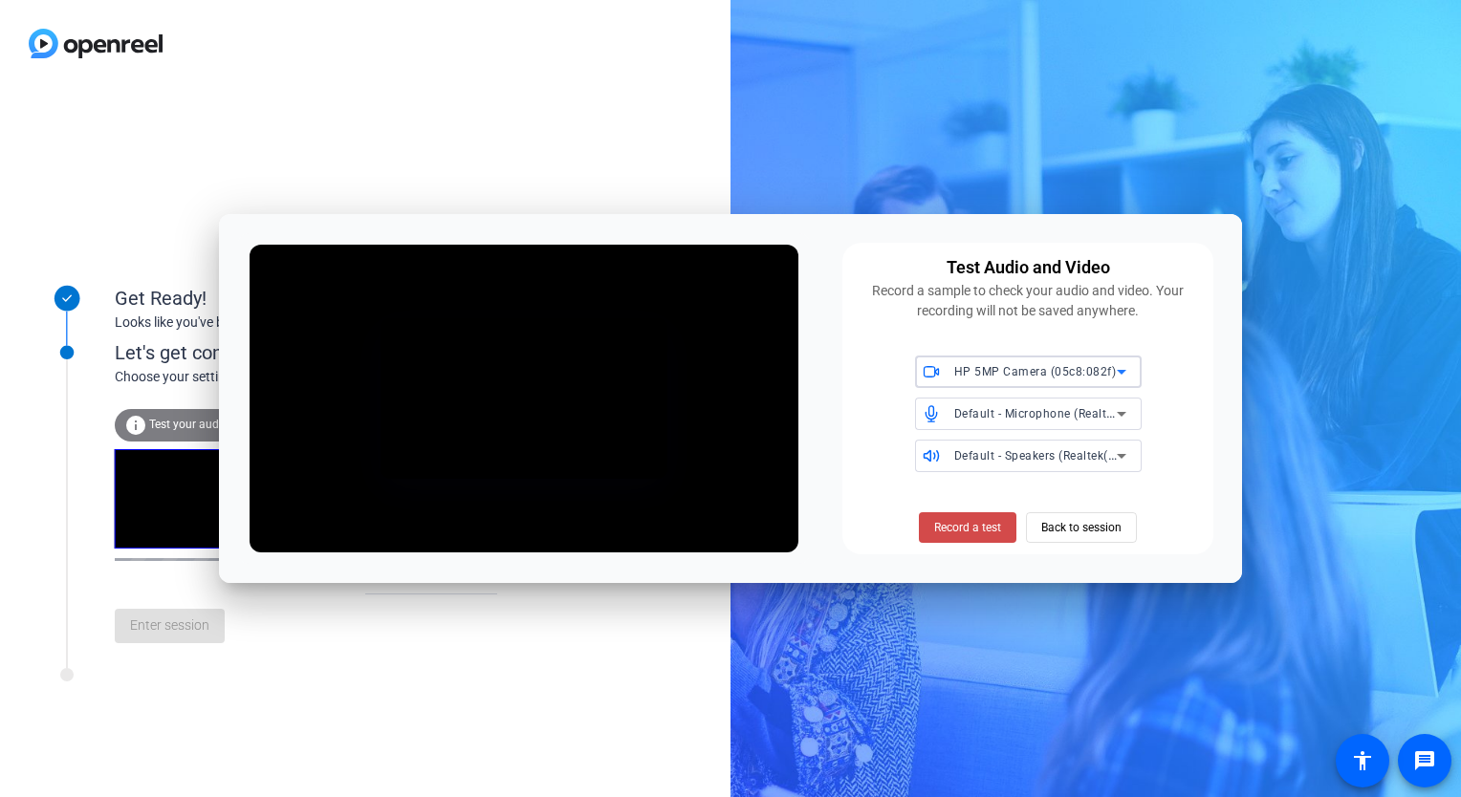
click at [963, 528] on span "Record a test" at bounding box center [967, 527] width 67 height 17
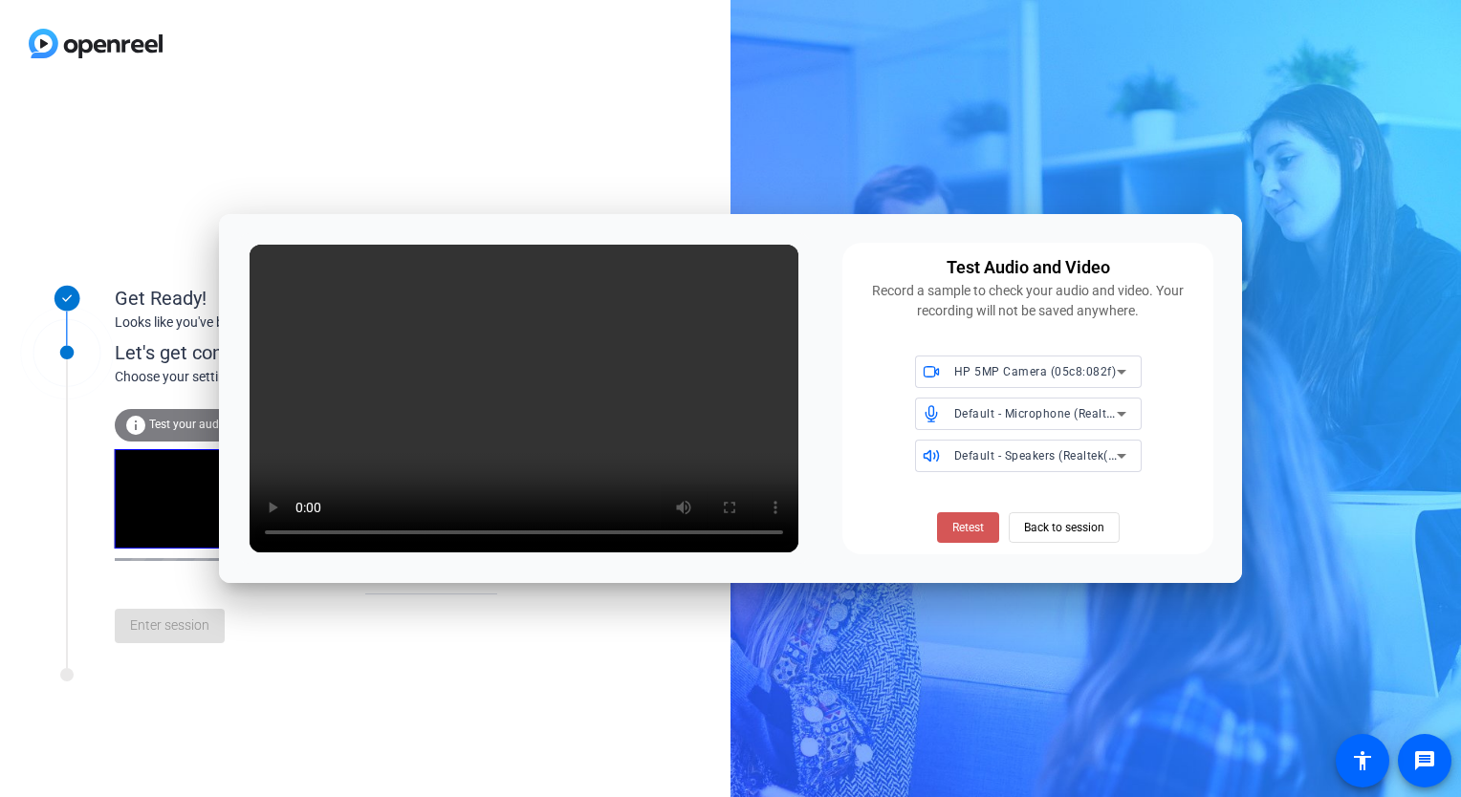
click at [963, 528] on span "Retest" at bounding box center [968, 527] width 32 height 17
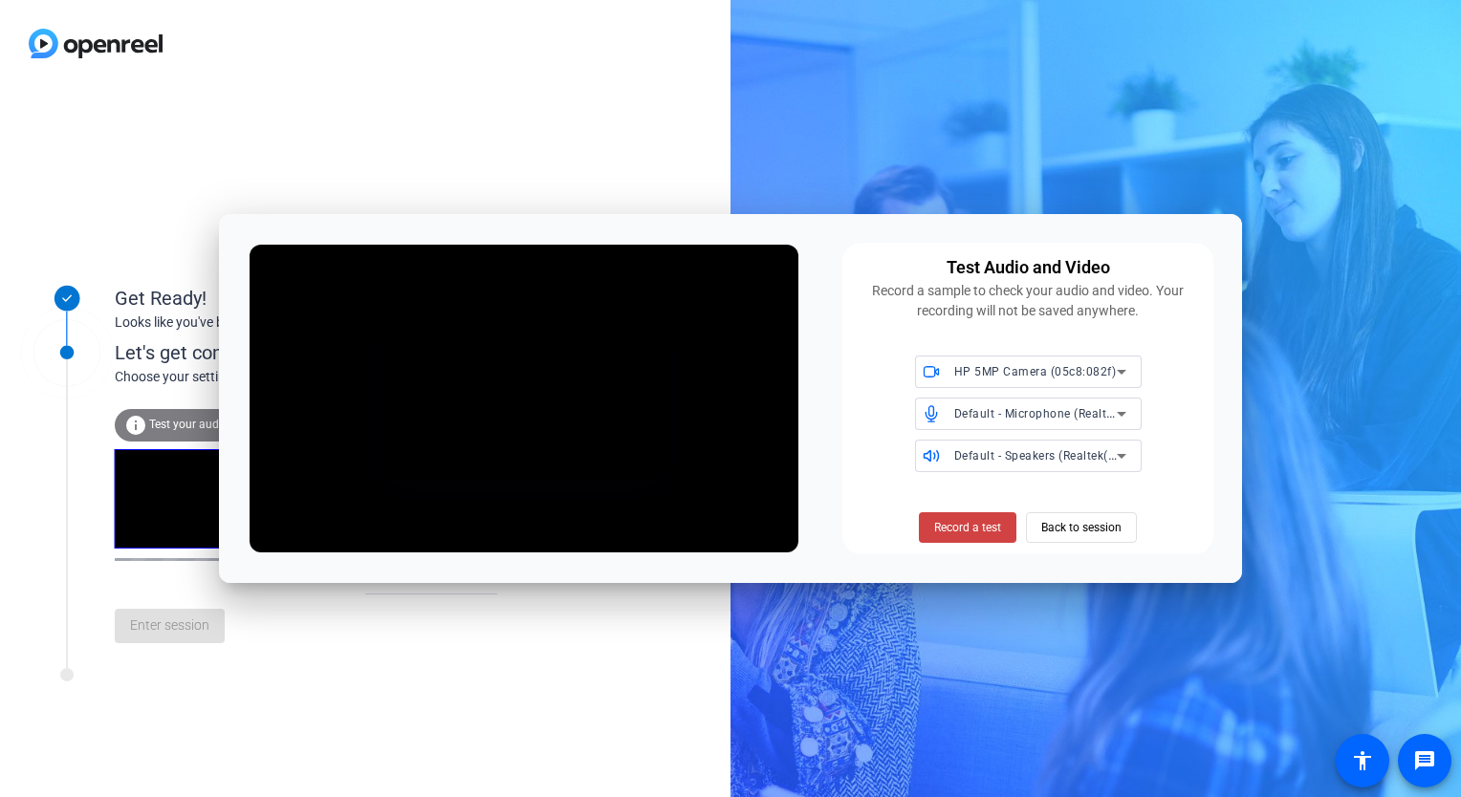
click at [963, 528] on span "Record a test" at bounding box center [967, 527] width 67 height 17
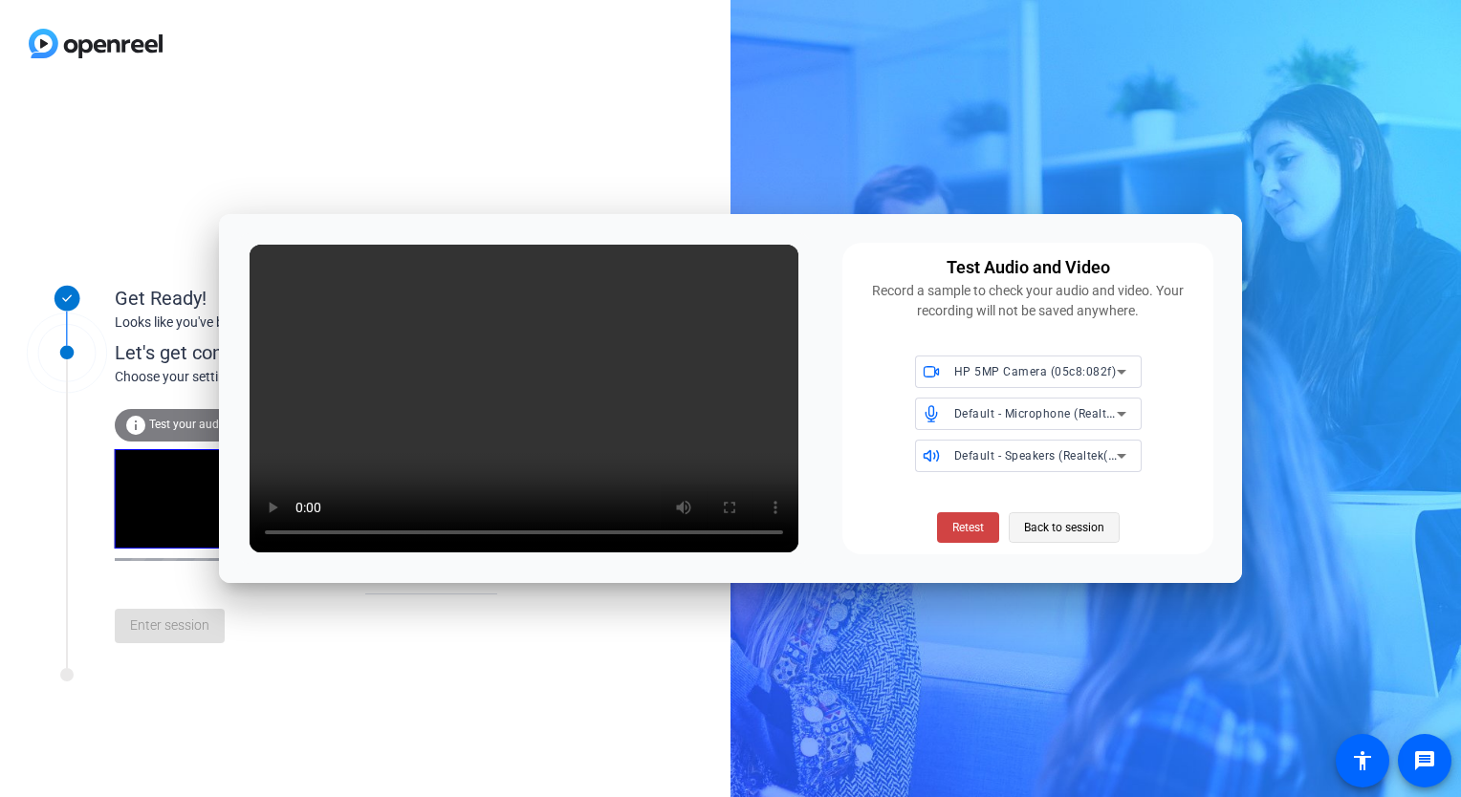
click at [1079, 530] on span "Back to session" at bounding box center [1064, 528] width 80 height 36
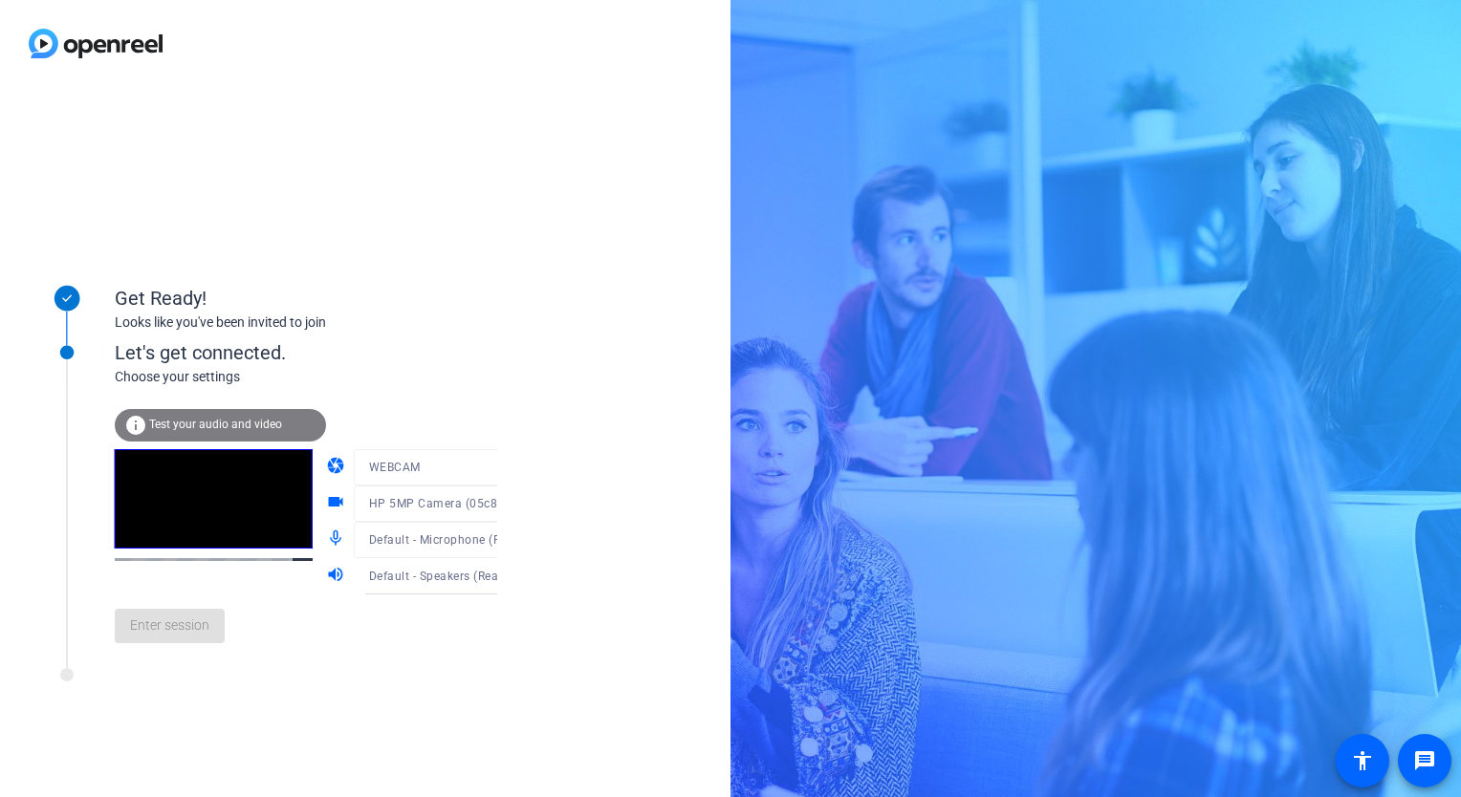
click at [169, 625] on div "Enter session" at bounding box center [326, 626] width 422 height 63
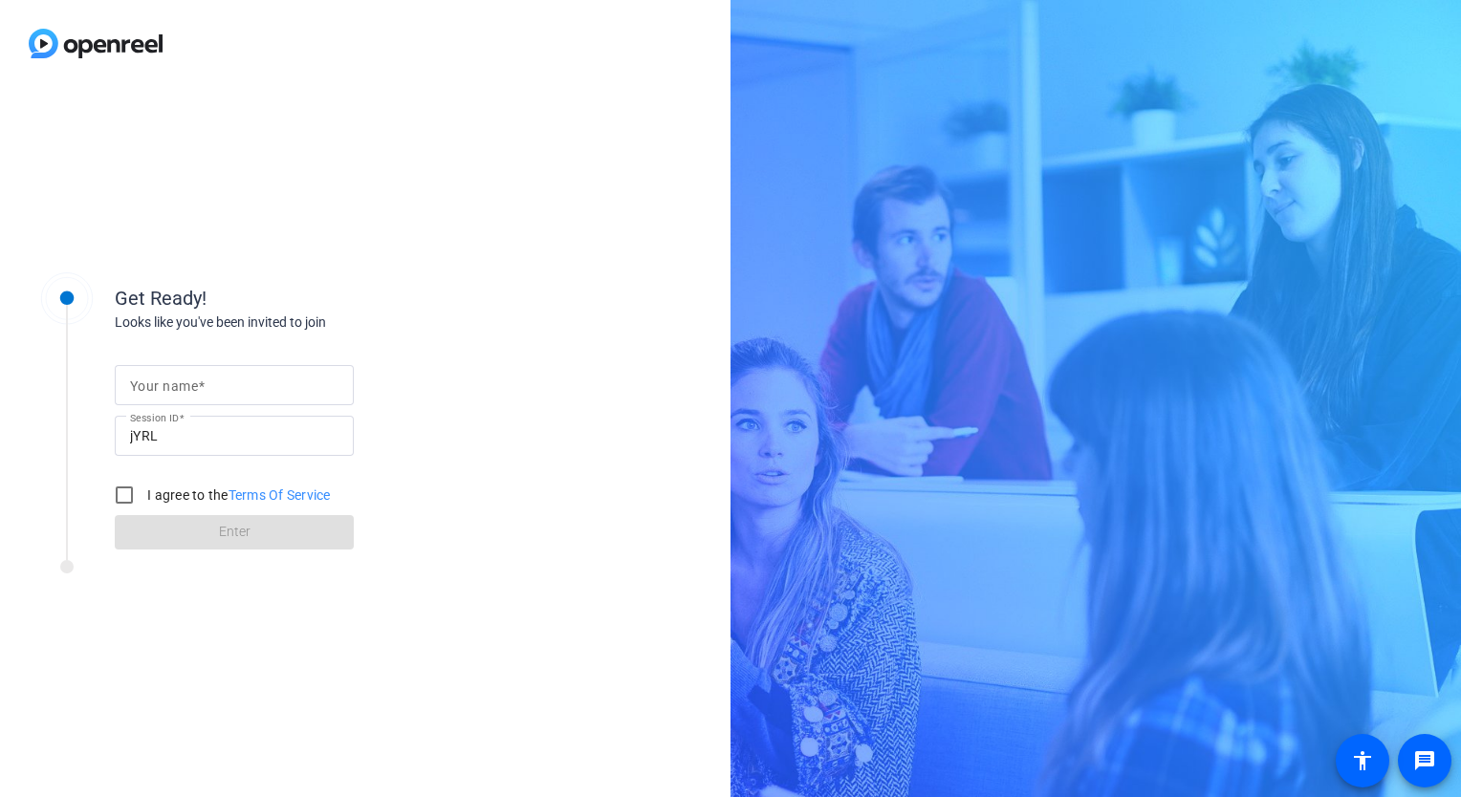
click at [183, 387] on mat-label "Your name" at bounding box center [164, 386] width 68 height 15
click at [183, 387] on input "Your name" at bounding box center [234, 385] width 208 height 23
type input "Paul Green"
click at [133, 493] on input "I agree to the Terms Of Service" at bounding box center [124, 495] width 38 height 38
checkbox input "true"
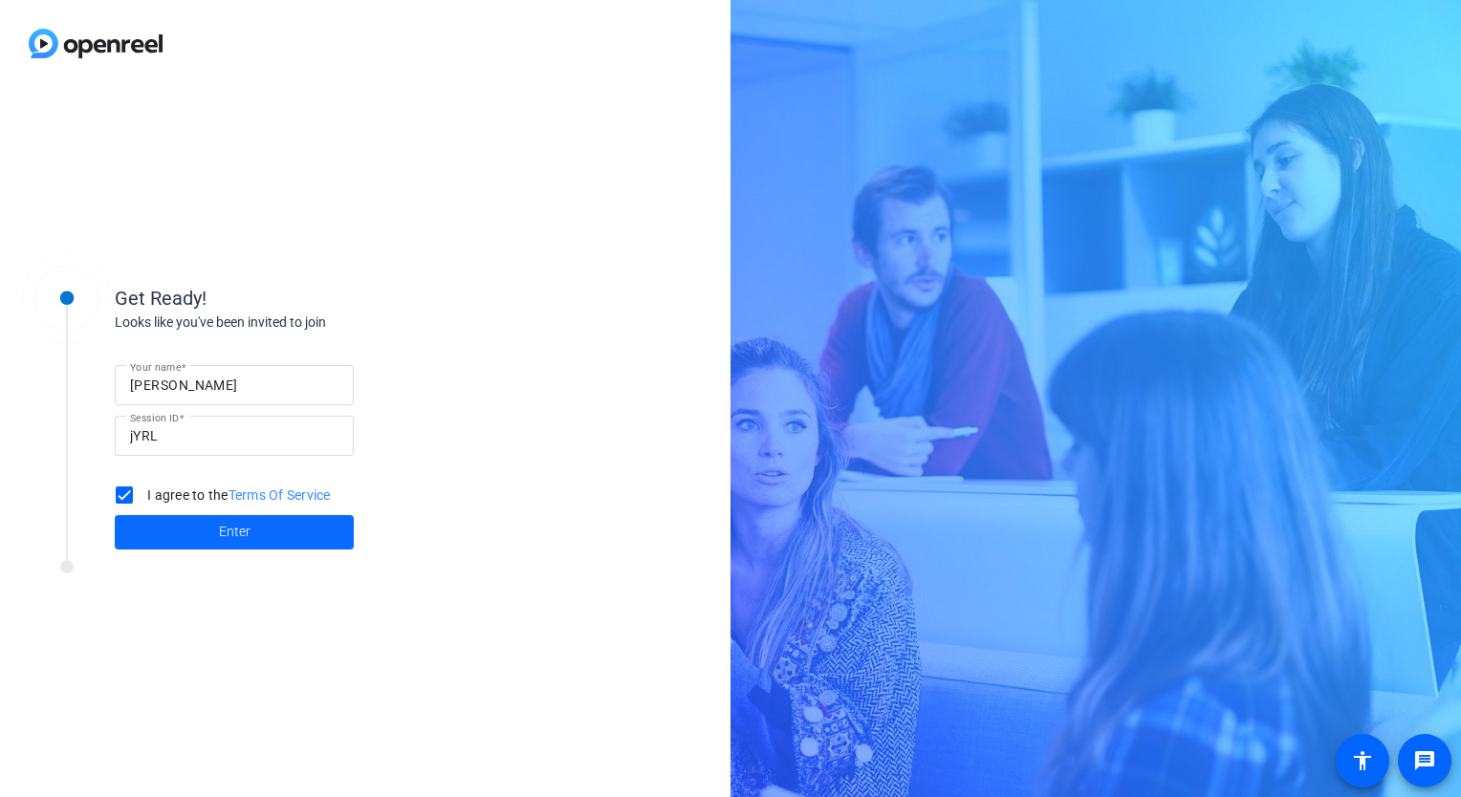
click at [173, 546] on span at bounding box center [234, 533] width 239 height 46
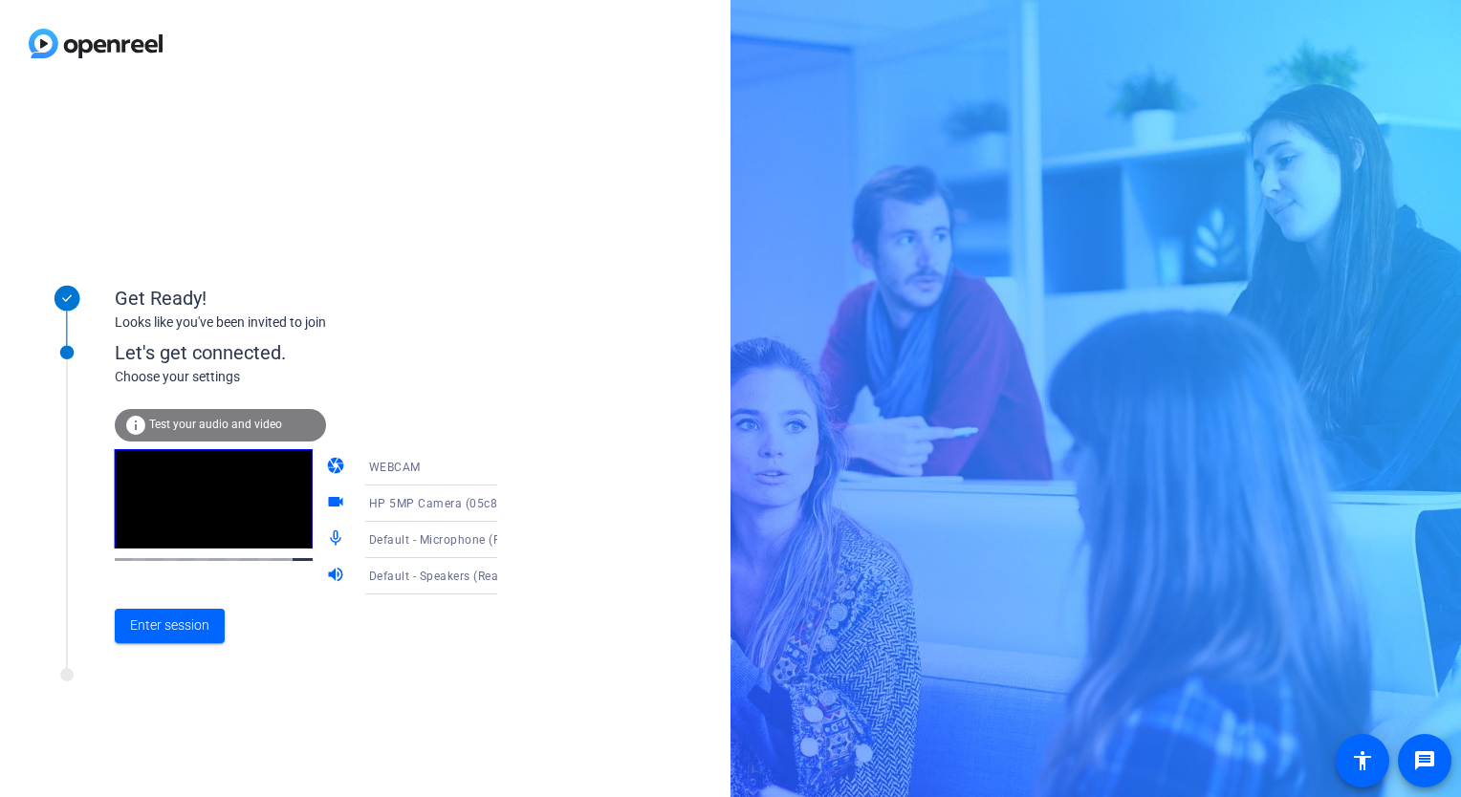
click at [199, 426] on span "Test your audio and video" at bounding box center [215, 424] width 133 height 13
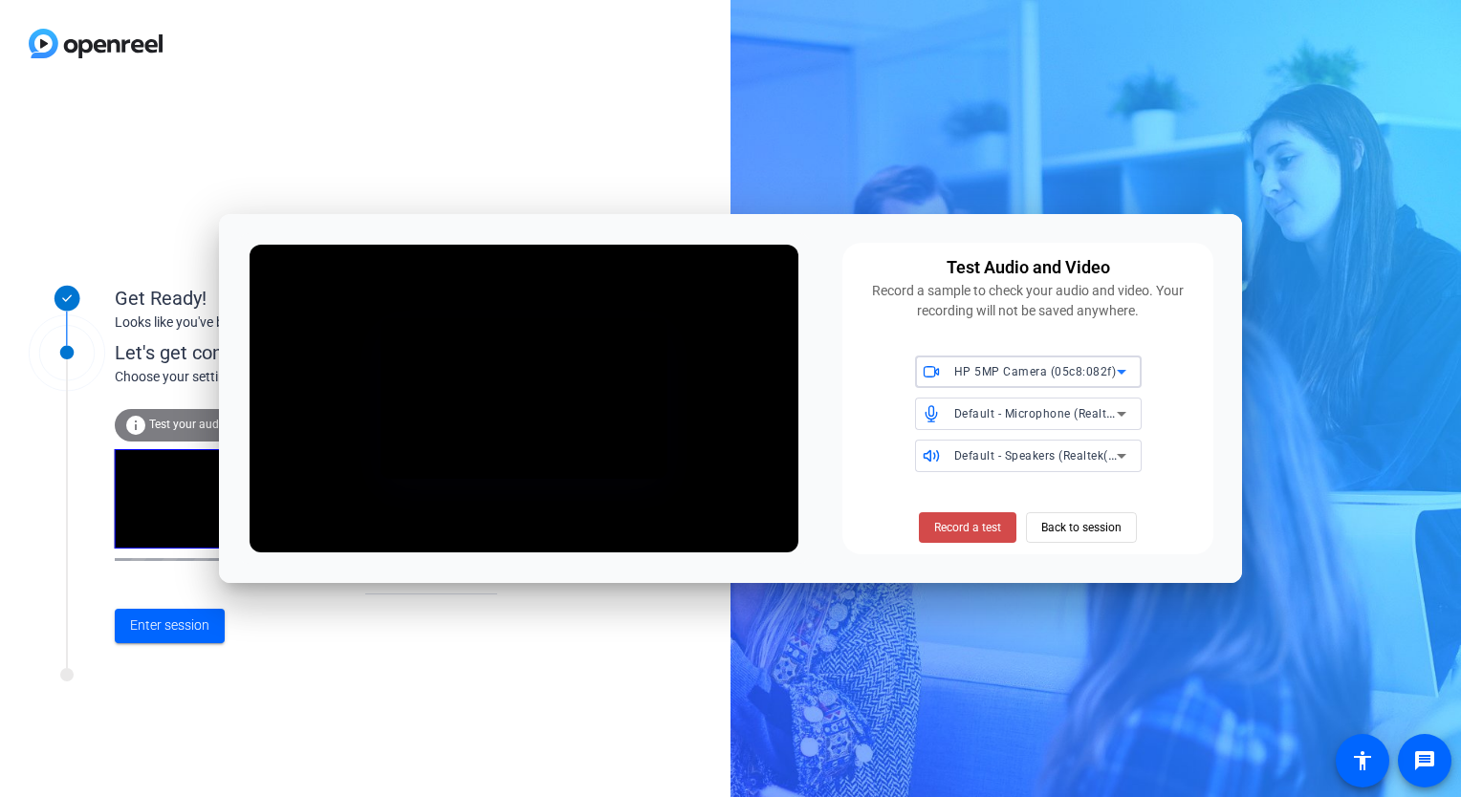
click at [992, 530] on span "Record a test" at bounding box center [967, 527] width 67 height 17
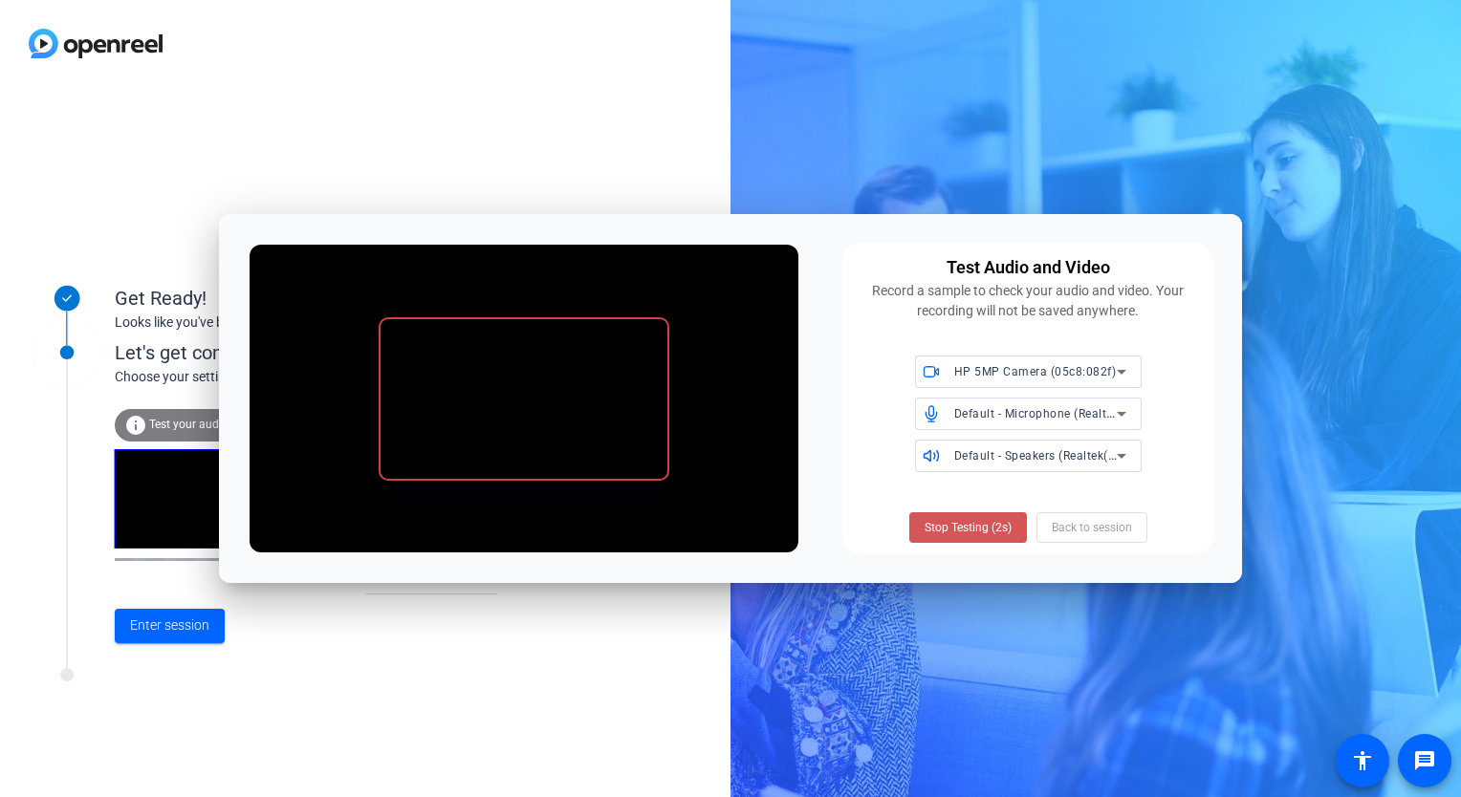
click at [992, 530] on span "Stop Testing (2s)" at bounding box center [968, 527] width 87 height 17
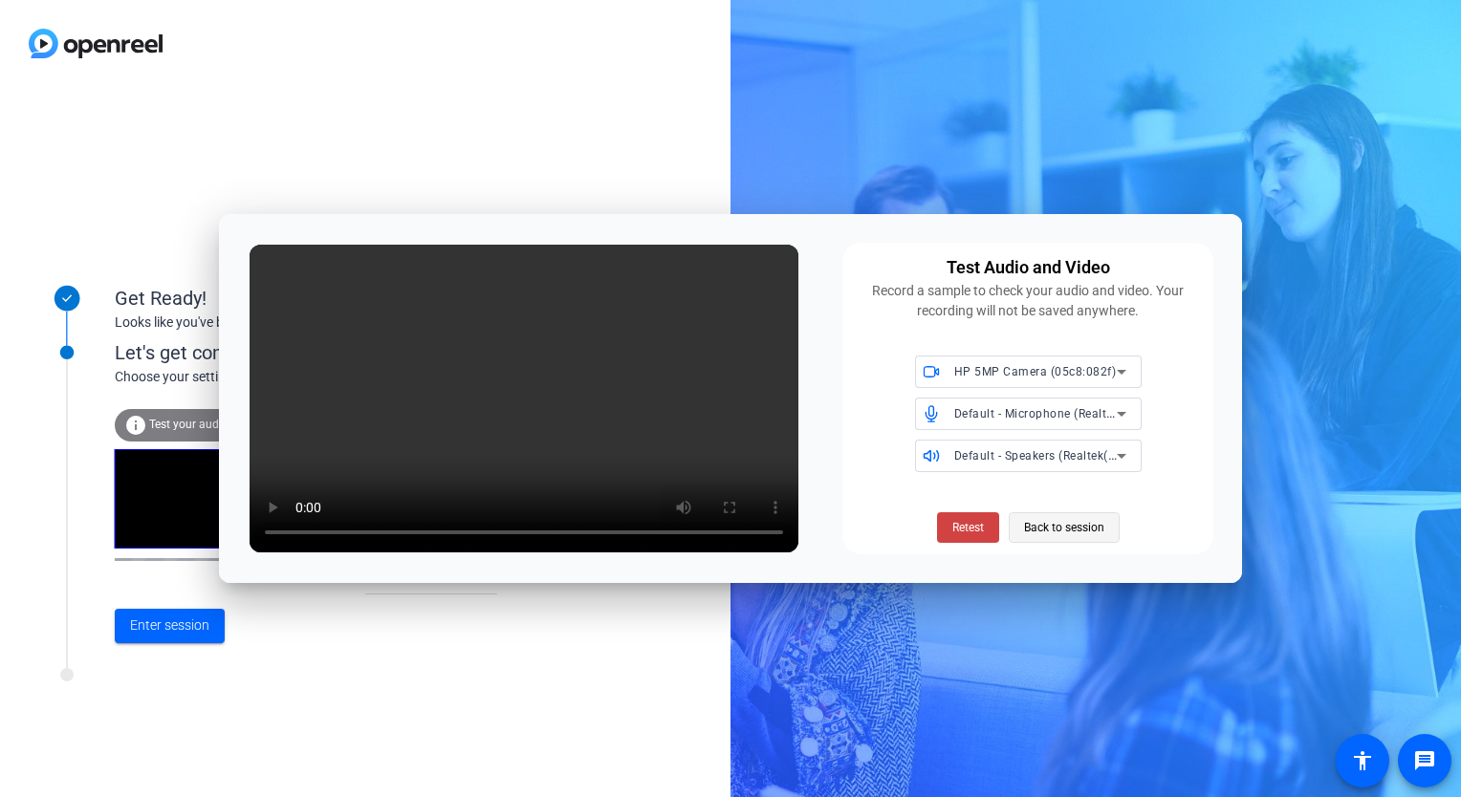
click at [1072, 526] on span "Back to session" at bounding box center [1064, 528] width 80 height 36
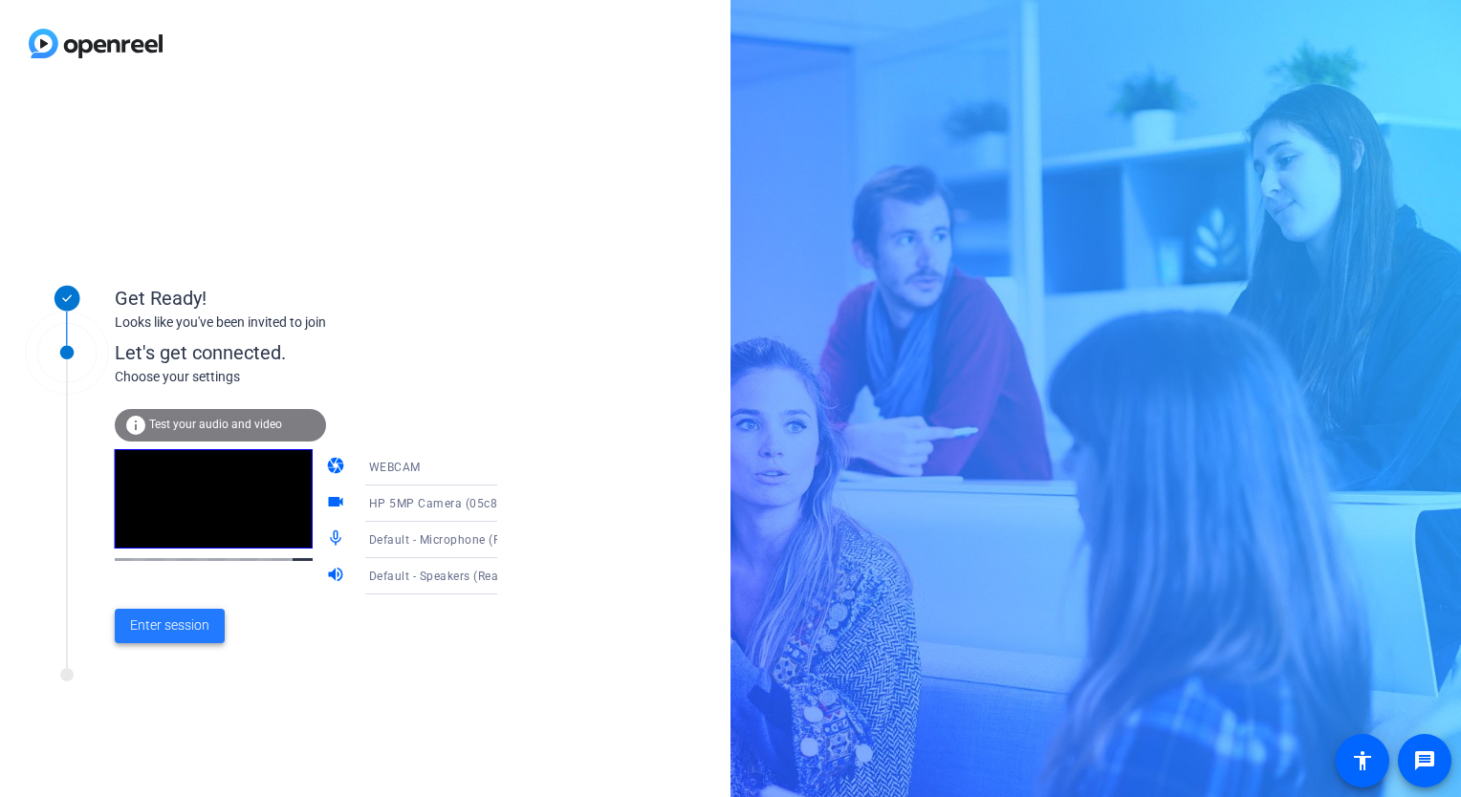
click at [176, 620] on span "Enter session" at bounding box center [169, 626] width 79 height 20
